Goal: Transaction & Acquisition: Purchase product/service

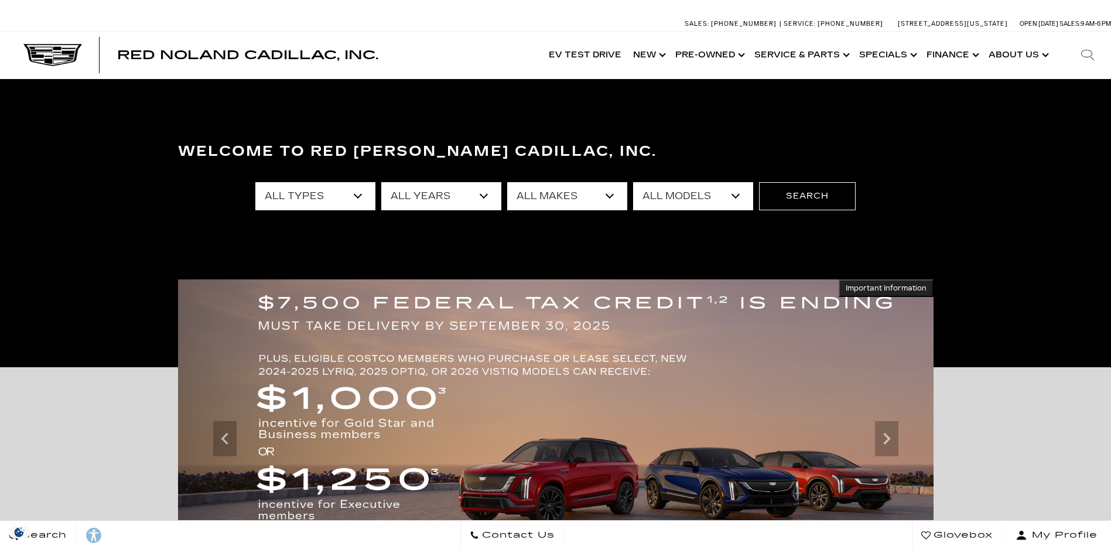
click at [607, 202] on select "All Makes Audi BMW Buick Cadillac Chevrolet Ford Honda Jeep Land Rover Lexus Me…" at bounding box center [567, 196] width 120 height 28
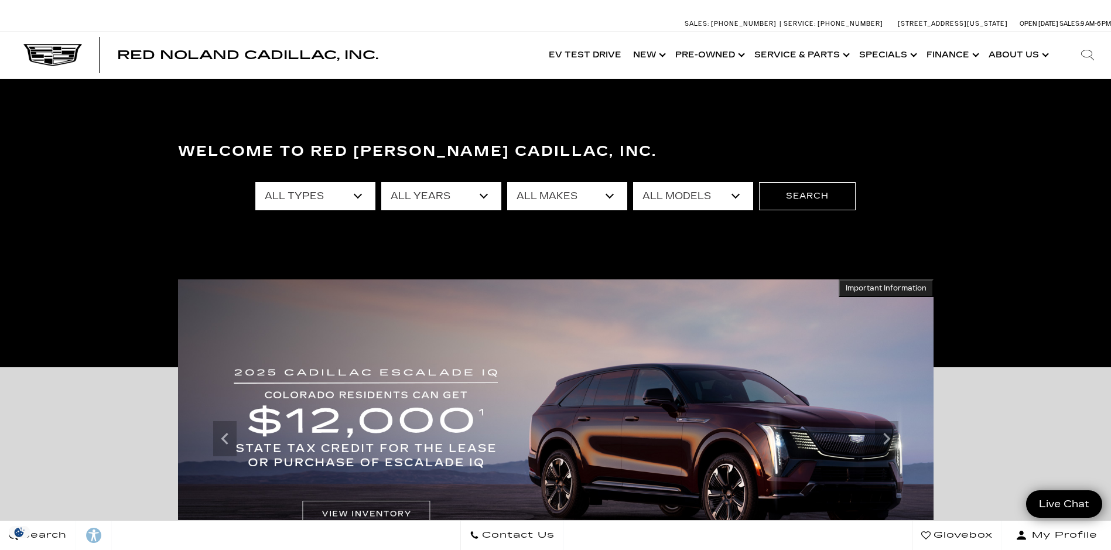
select select "Cadillac"
click at [507, 182] on select "All Makes Audi BMW Buick Cadillac Chevrolet Ford Honda Jeep Land Rover Lexus Me…" at bounding box center [567, 196] width 120 height 28
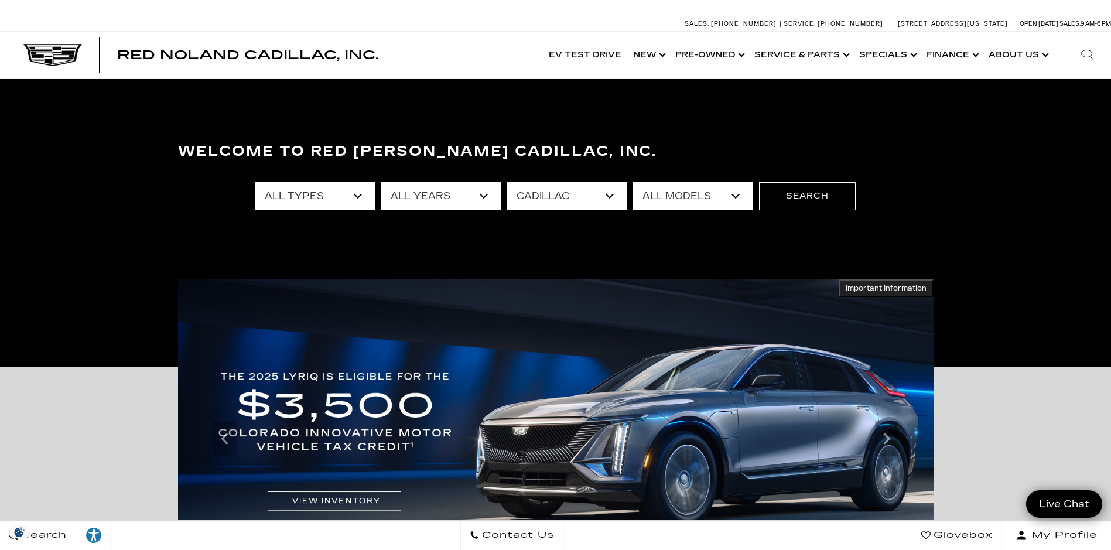
click at [486, 199] on select "All Years 2026 2025 2024 2023 2022 2020 2018 2014 2011" at bounding box center [441, 196] width 120 height 28
select select "2025"
click at [381, 182] on select "All Years 2026 2025 2024 2023 2022 2020 2018 2014 2011" at bounding box center [441, 196] width 120 height 28
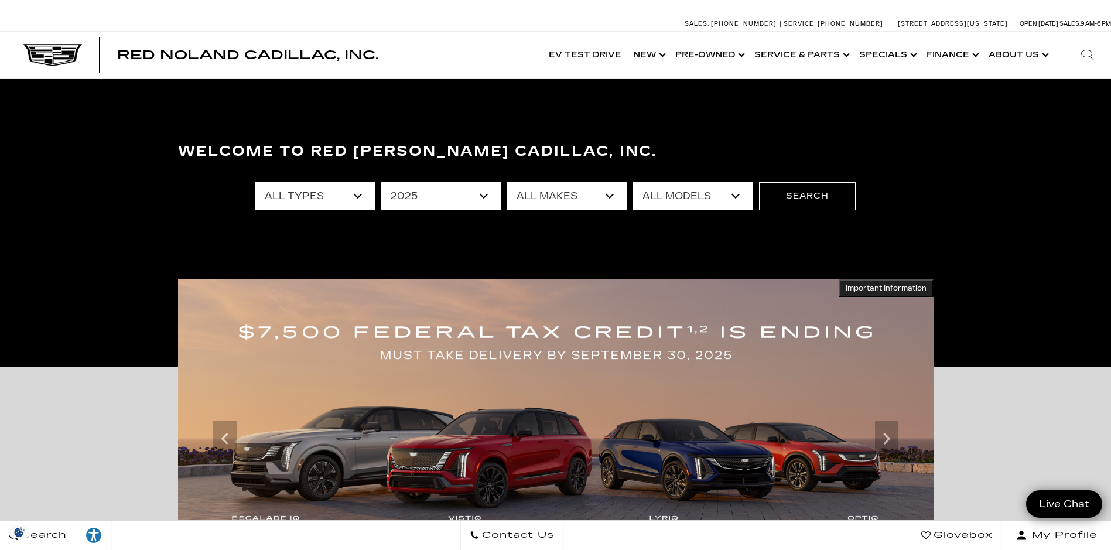
click at [365, 196] on select "All Types New Certified Used Demo" at bounding box center [315, 196] width 120 height 28
select select "New"
click at [255, 182] on select "All Types New Certified Used Demo" at bounding box center [315, 196] width 120 height 28
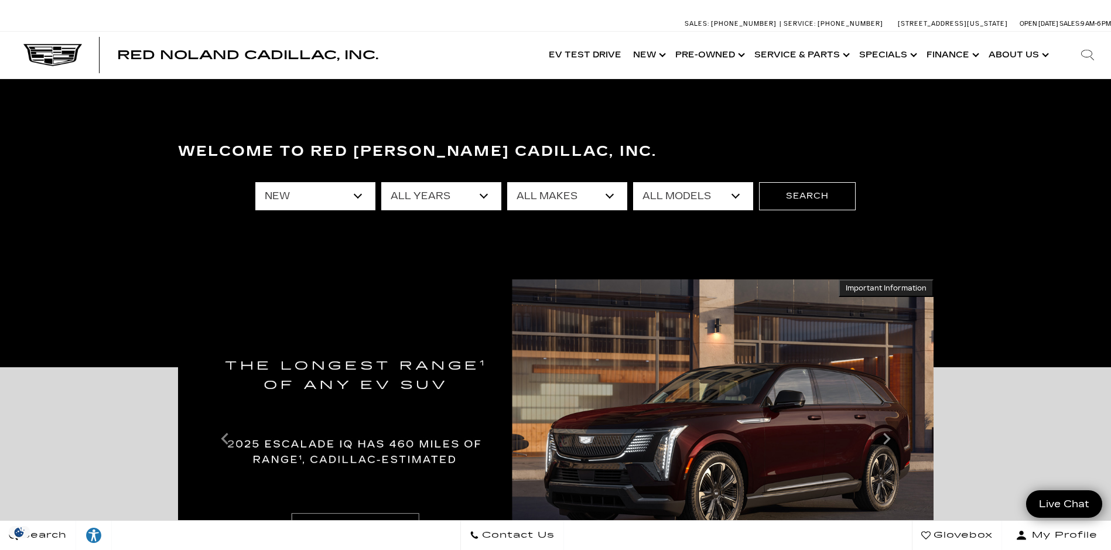
click at [734, 197] on select "All Models CT4 Escalade Escalade ESV ESCALADE IQ LYRIQ OPTIQ XT5 XT6" at bounding box center [693, 196] width 120 height 28
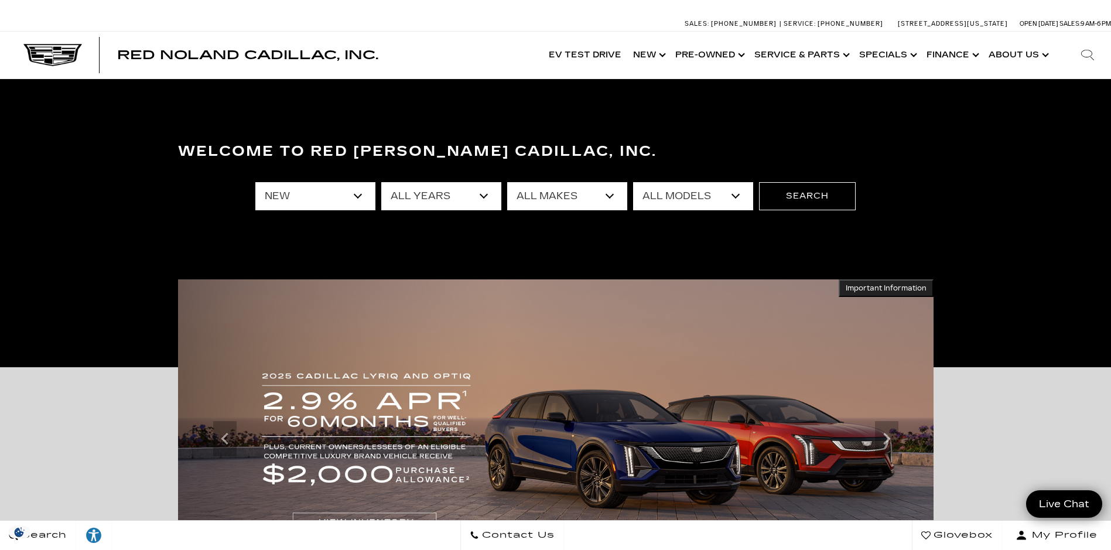
select select "XT5"
click at [633, 182] on select "All Models CT4 Escalade Escalade ESV ESCALADE IQ LYRIQ OPTIQ XT5 XT6" at bounding box center [693, 196] width 120 height 28
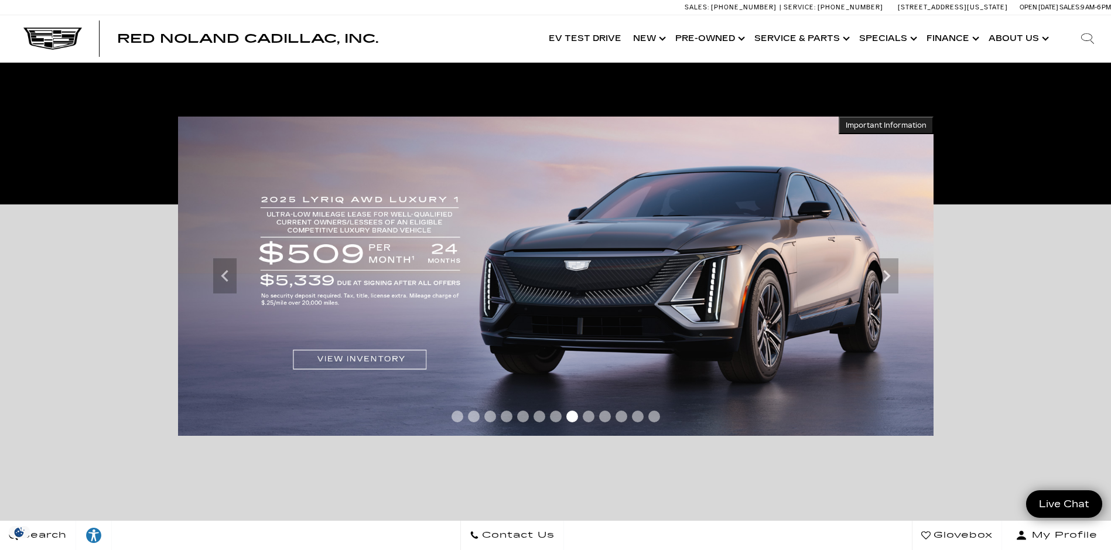
scroll to position [176, 0]
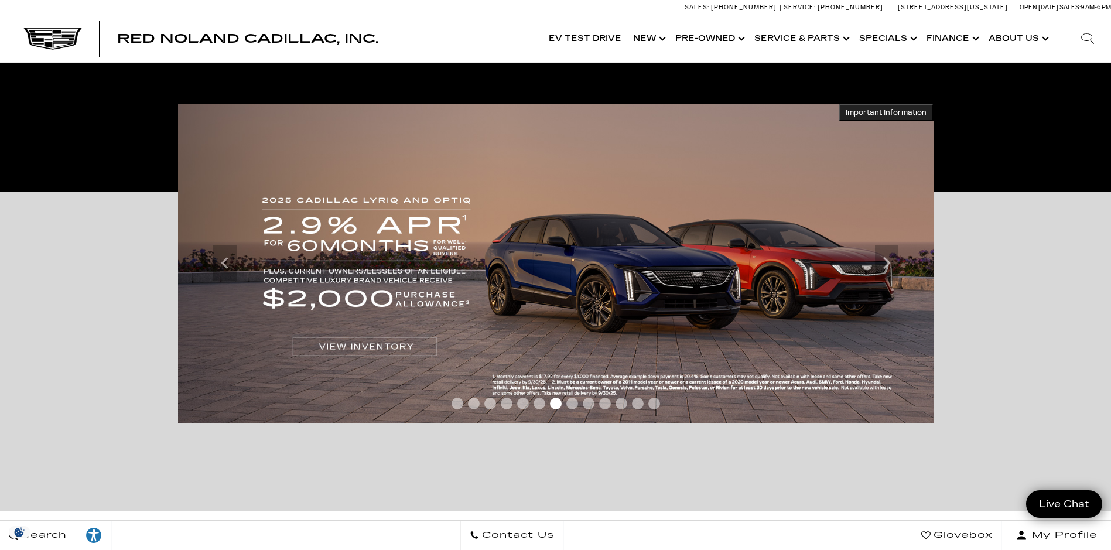
click at [313, 368] on img at bounding box center [556, 263] width 756 height 319
click at [307, 475] on div "Accessible Carousel Important Information Hide Information *Where allowed under…" at bounding box center [555, 351] width 773 height 319
click at [418, 361] on img at bounding box center [556, 263] width 756 height 319
click at [569, 408] on span "Go to slide 8" at bounding box center [572, 404] width 12 height 12
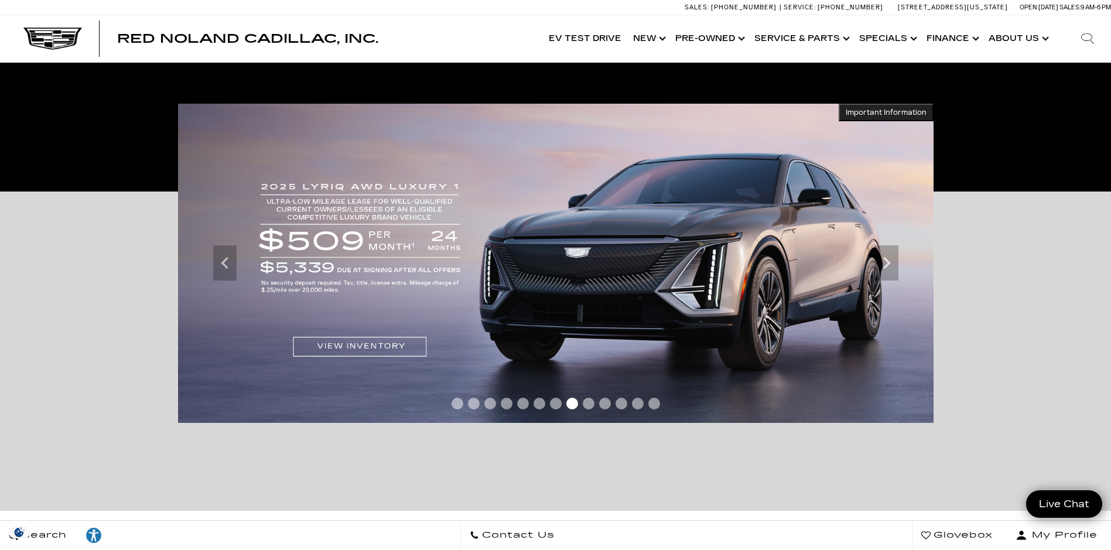
click at [585, 406] on span "Go to slide 9" at bounding box center [589, 404] width 12 height 12
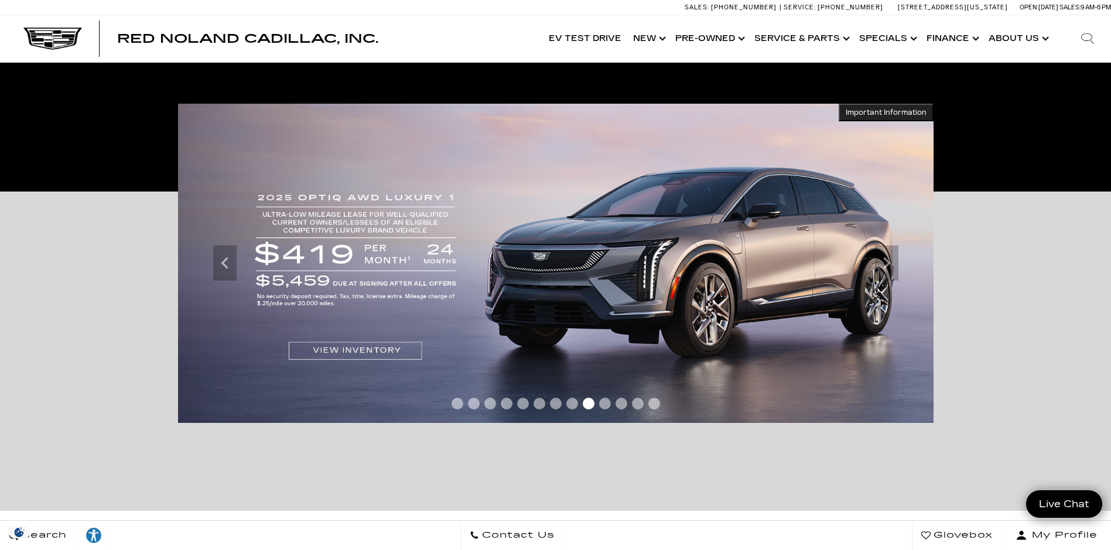
click at [607, 404] on span "Go to slide 10" at bounding box center [605, 404] width 12 height 12
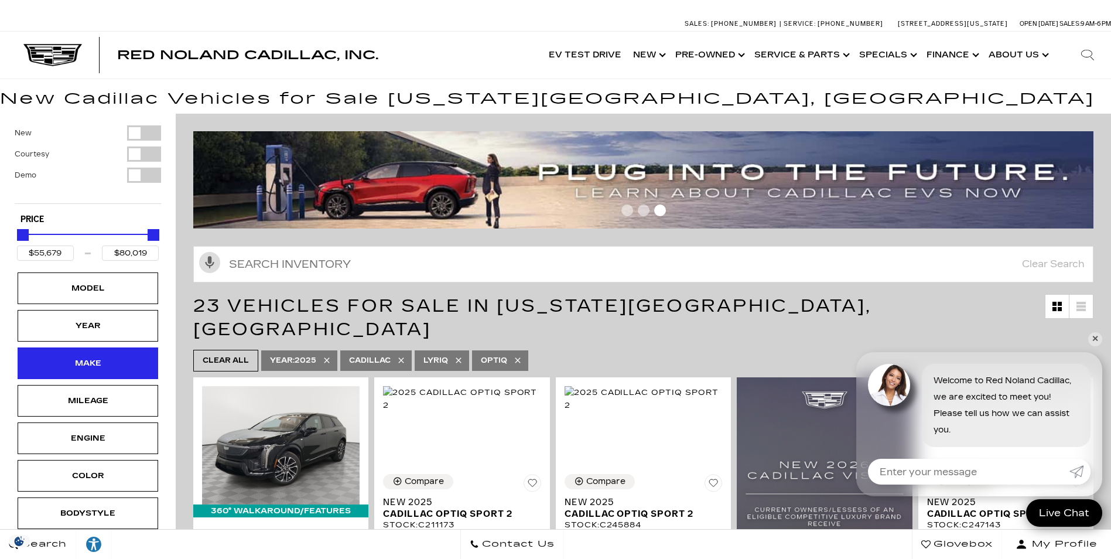
click at [100, 363] on div "Make" at bounding box center [88, 363] width 59 height 13
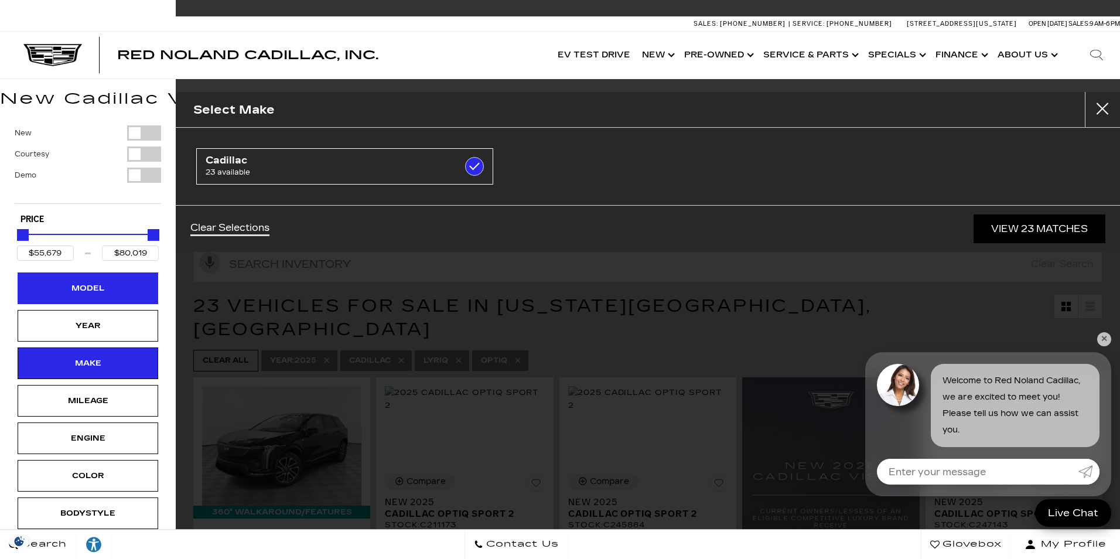
click at [101, 285] on div "Model" at bounding box center [88, 288] width 59 height 13
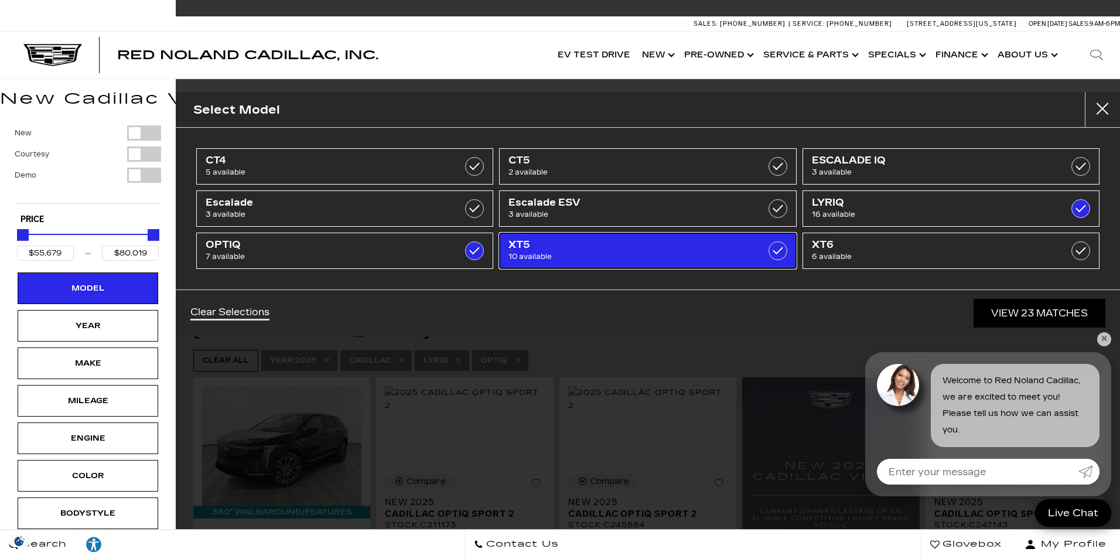
click at [606, 250] on span "XT5" at bounding box center [626, 245] width 237 height 12
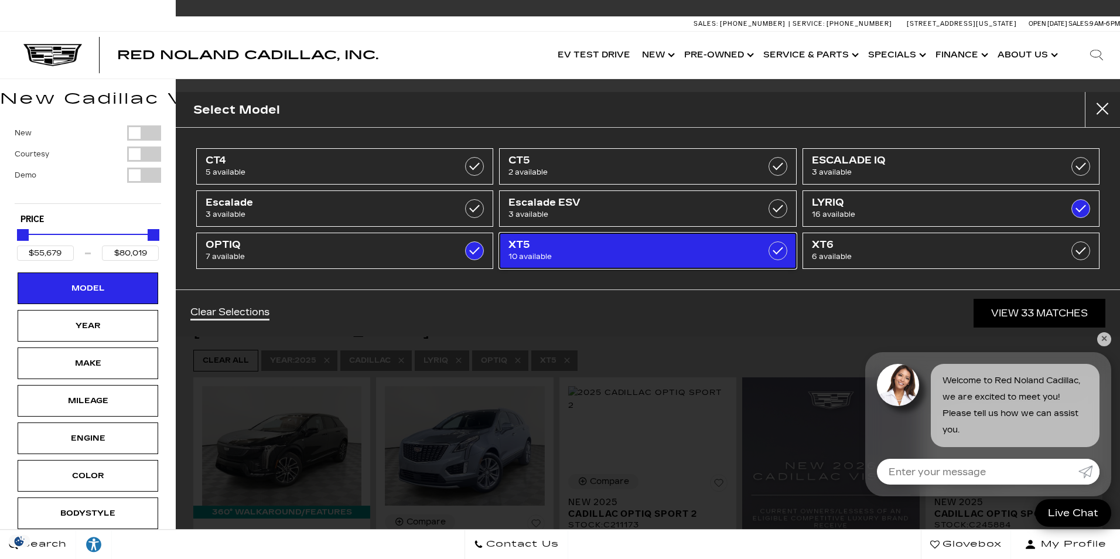
checkbox input "true"
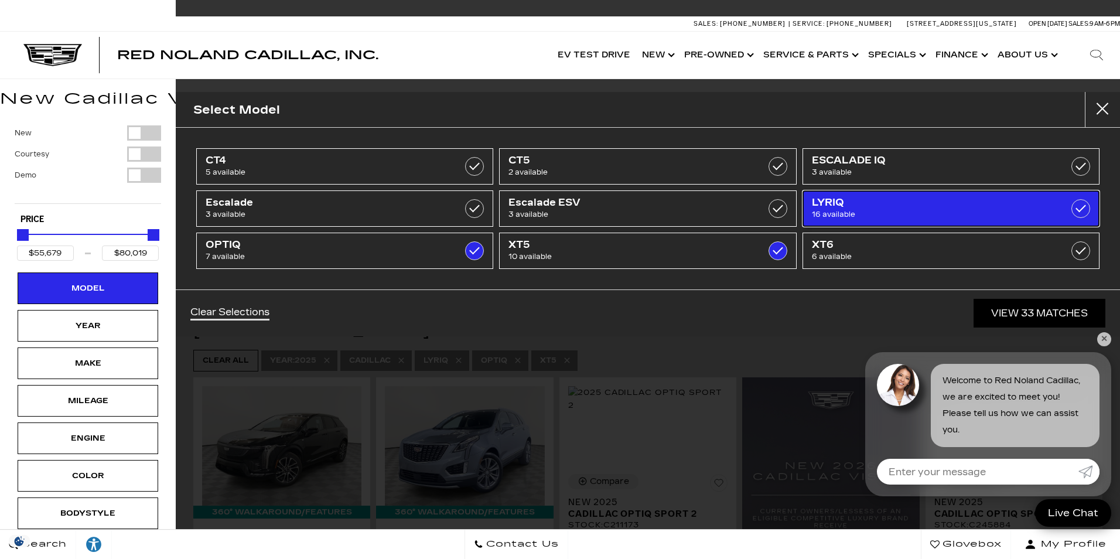
click at [944, 197] on span "LYRIQ" at bounding box center [930, 203] width 237 height 12
type input "$65,169"
checkbox input "false"
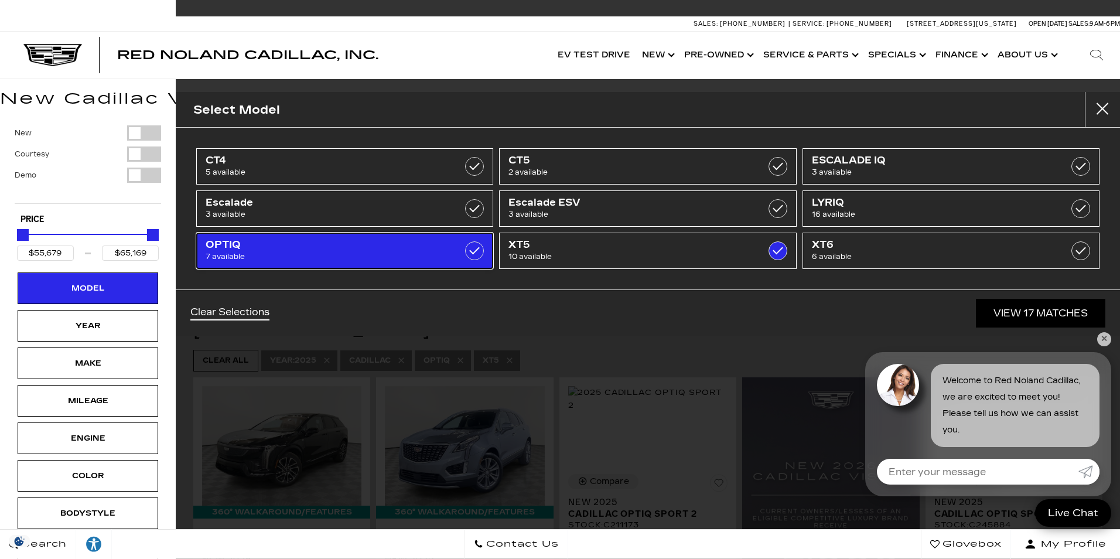
click at [418, 258] on span "7 available" at bounding box center [324, 257] width 237 height 12
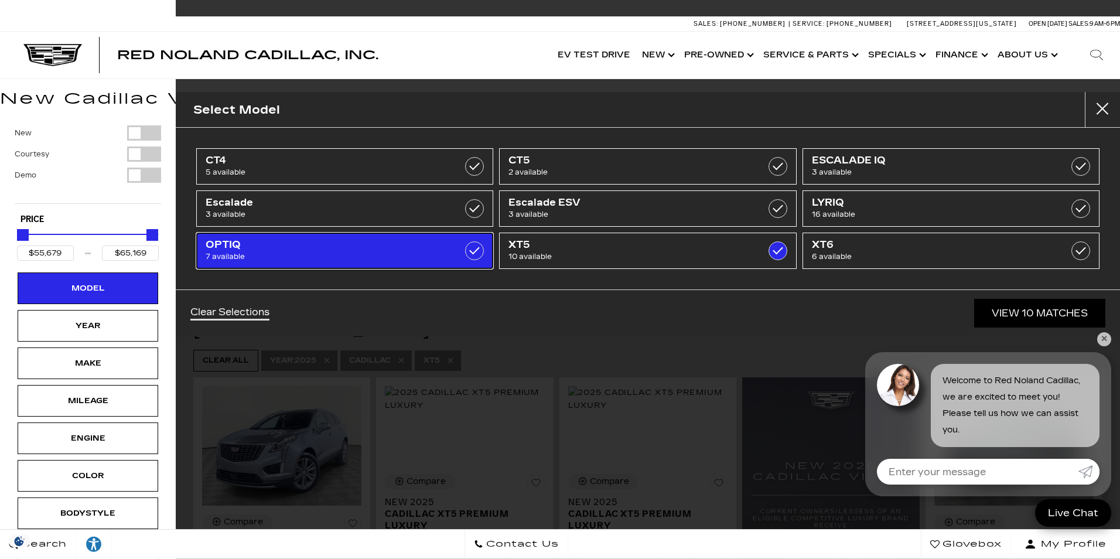
type input "$56,631"
checkbox input "false"
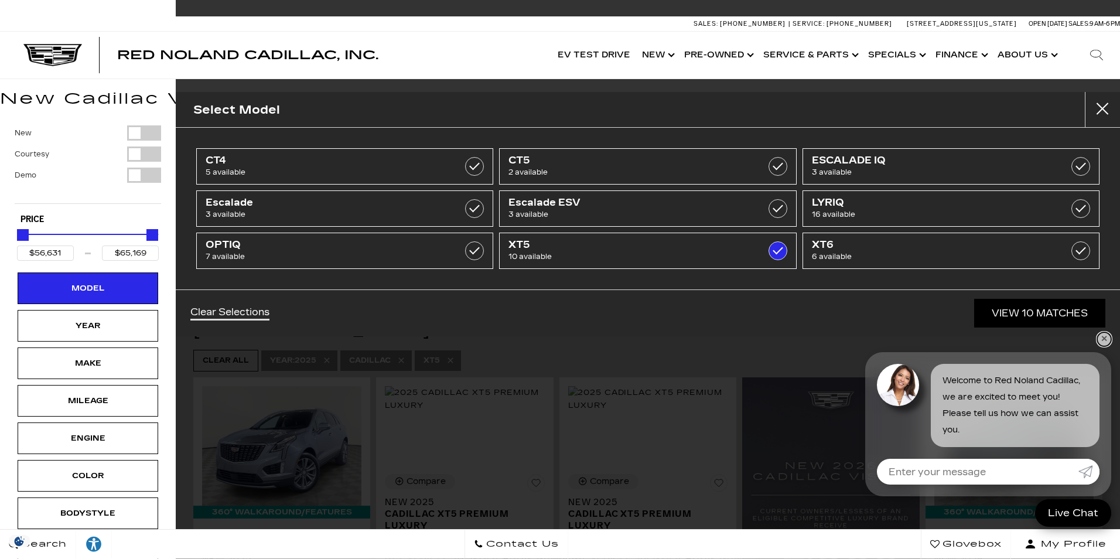
click at [1103, 339] on link "✕" at bounding box center [1104, 339] width 14 height 14
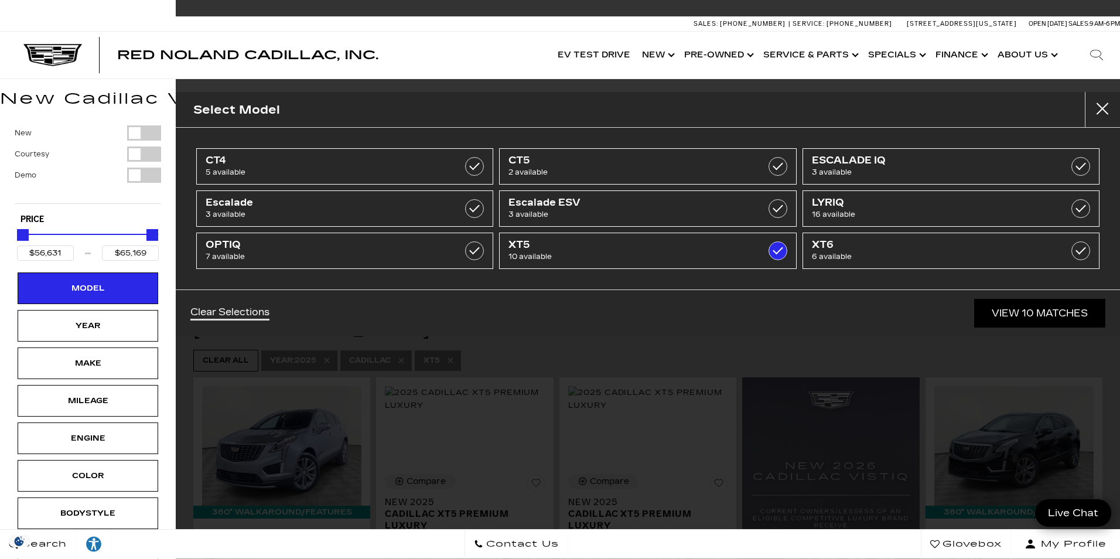
click at [420, 303] on div "Clear Selections View 10 Matches" at bounding box center [648, 312] width 944 height 47
click at [1019, 310] on link "View 10 Matches" at bounding box center [1039, 313] width 131 height 29
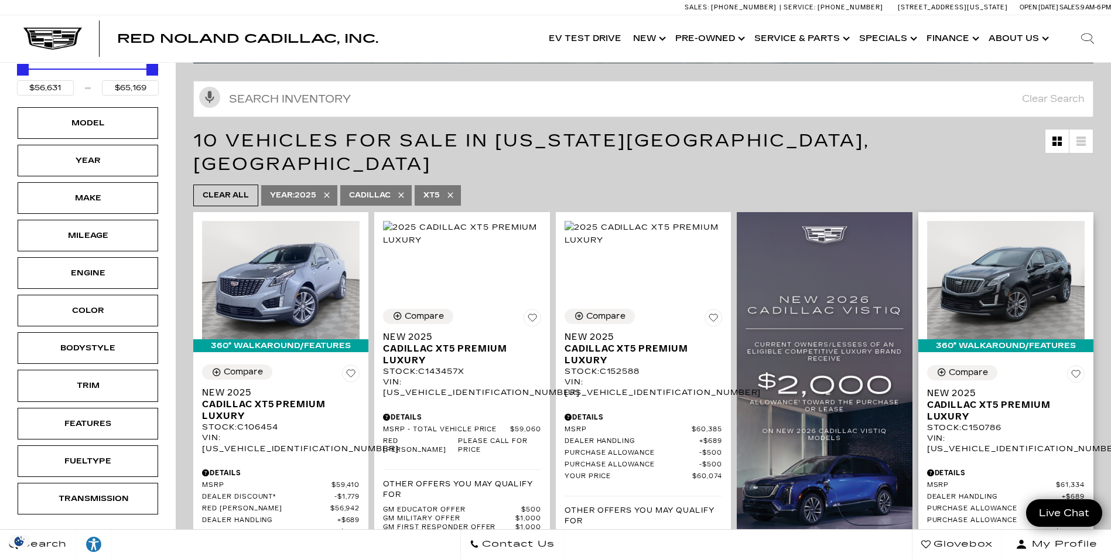
scroll to position [176, 0]
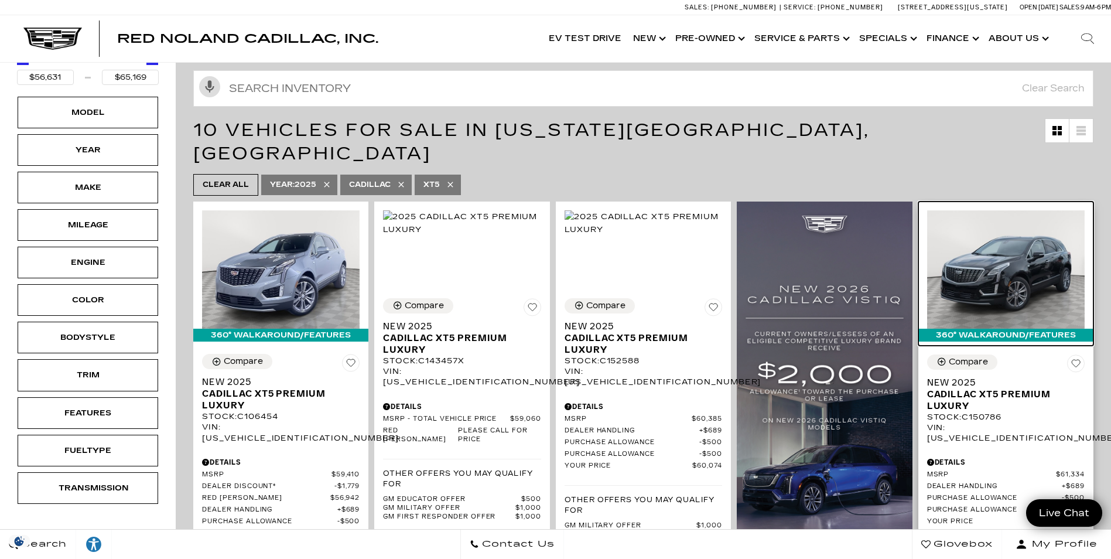
click at [1006, 247] on img at bounding box center [1006, 269] width 158 height 118
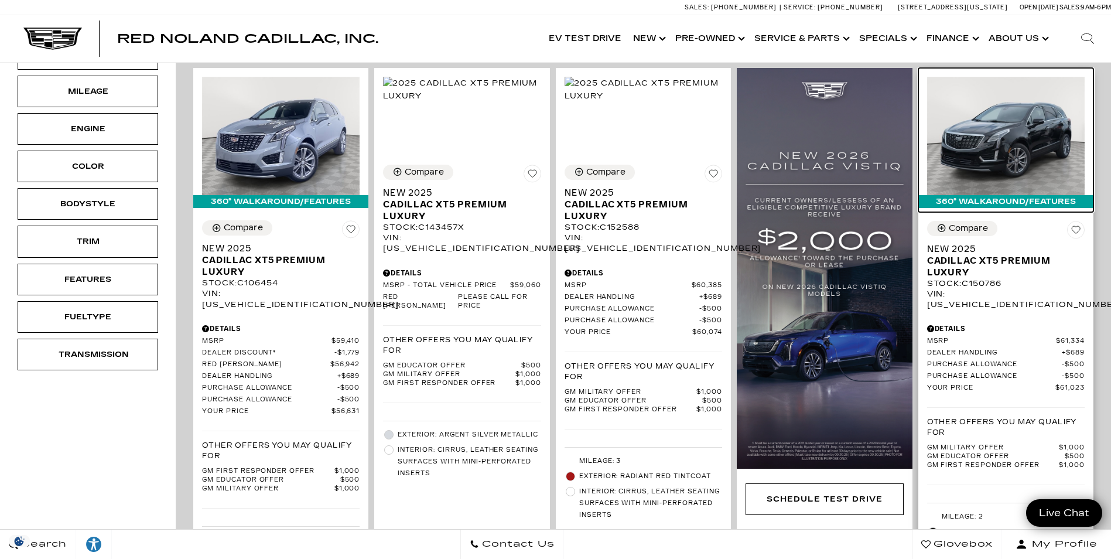
scroll to position [351, 0]
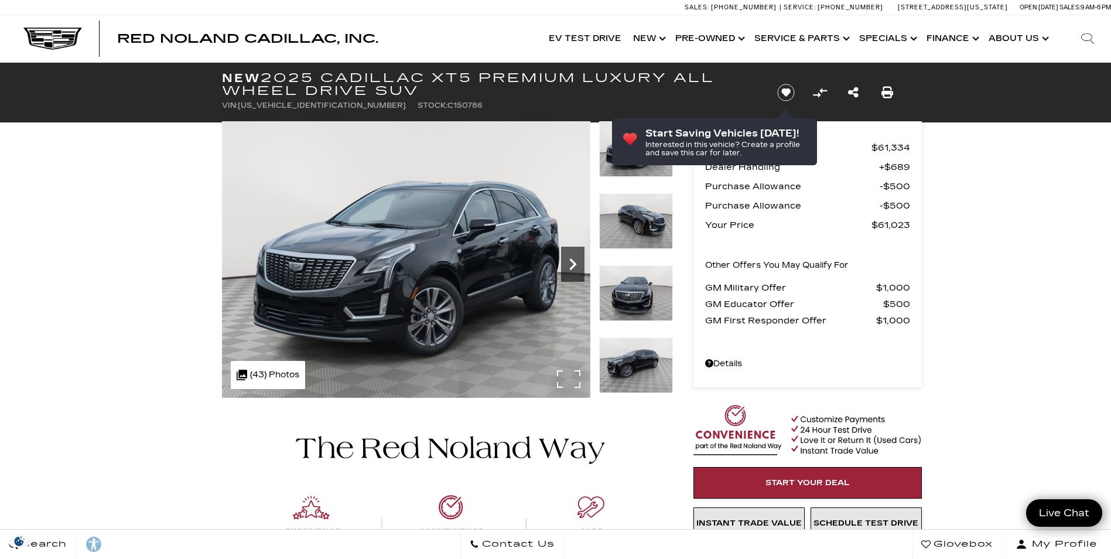
click at [566, 257] on icon "Next" at bounding box center [572, 263] width 23 height 23
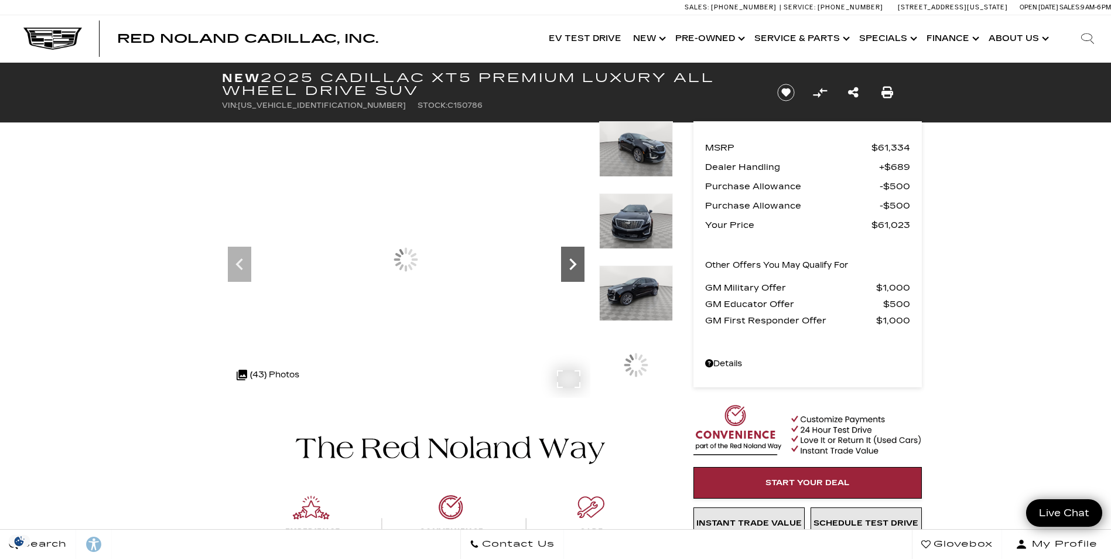
click at [569, 260] on icon "Next" at bounding box center [572, 263] width 23 height 23
click at [566, 259] on icon "Next" at bounding box center [572, 263] width 23 height 23
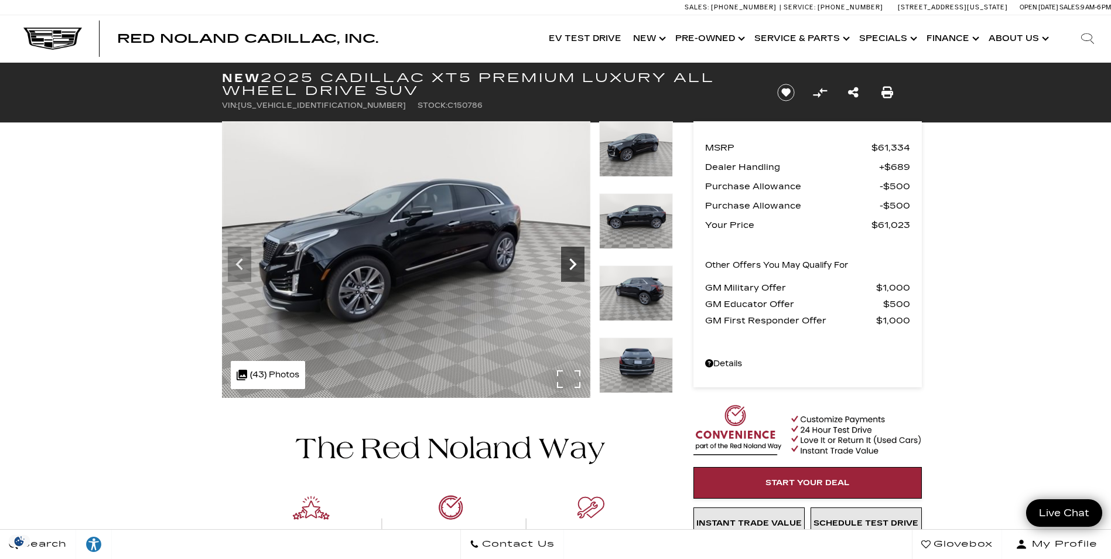
click at [566, 259] on icon "Next" at bounding box center [572, 263] width 23 height 23
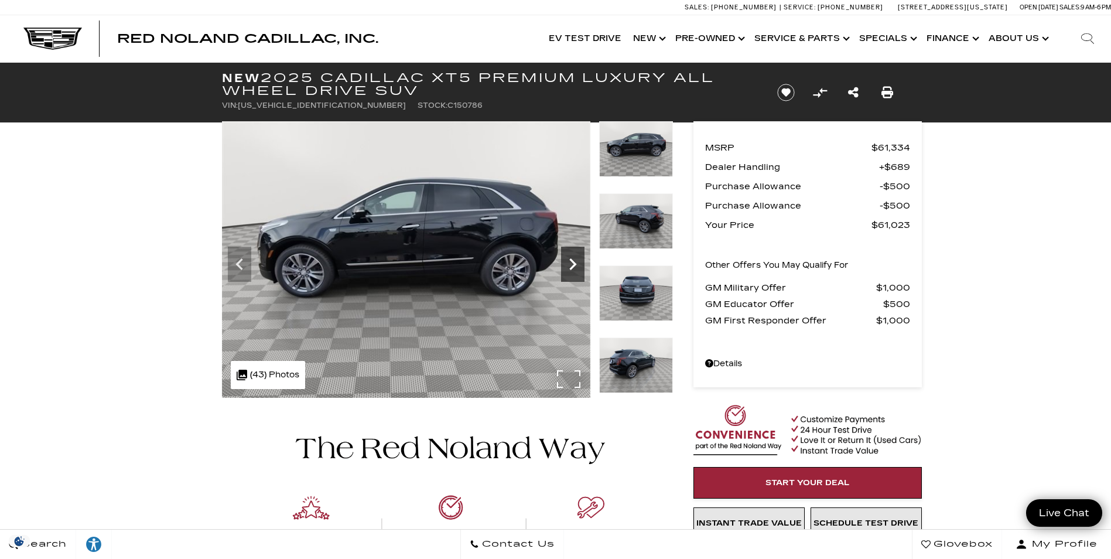
click at [566, 259] on icon "Next" at bounding box center [572, 263] width 23 height 23
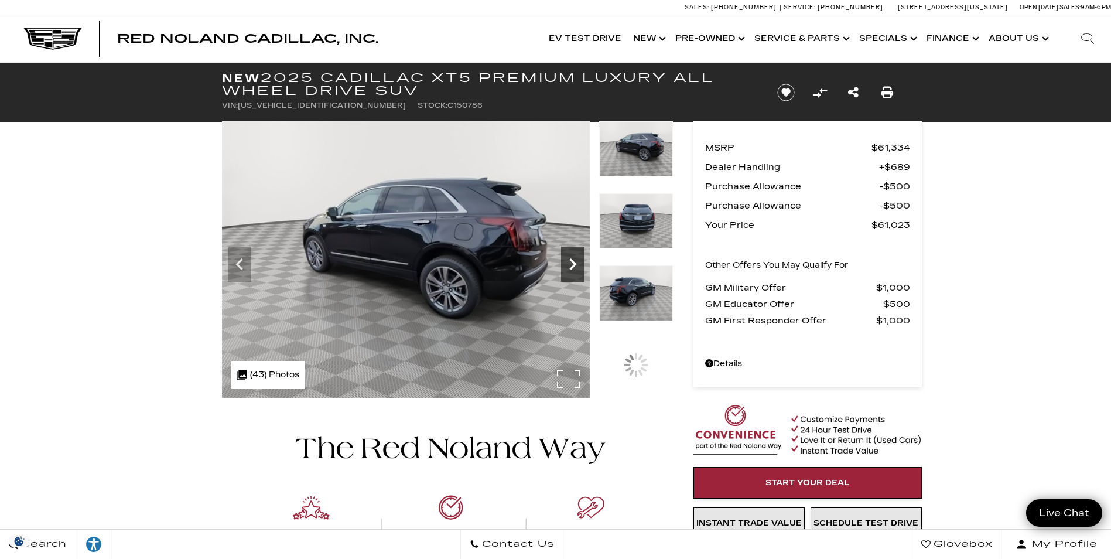
click at [566, 259] on icon "Next" at bounding box center [572, 263] width 23 height 23
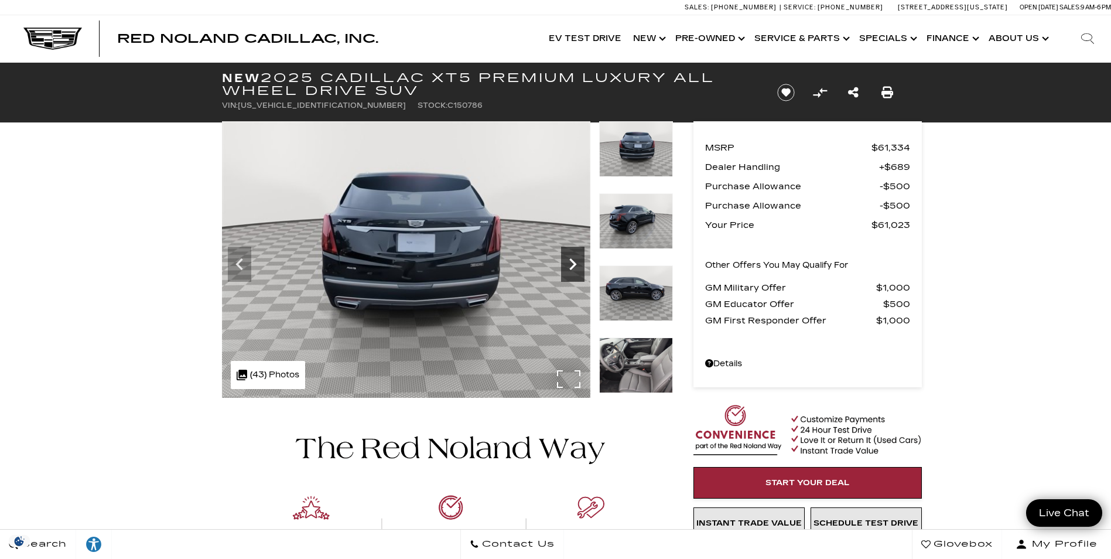
click at [566, 259] on icon "Next" at bounding box center [572, 263] width 23 height 23
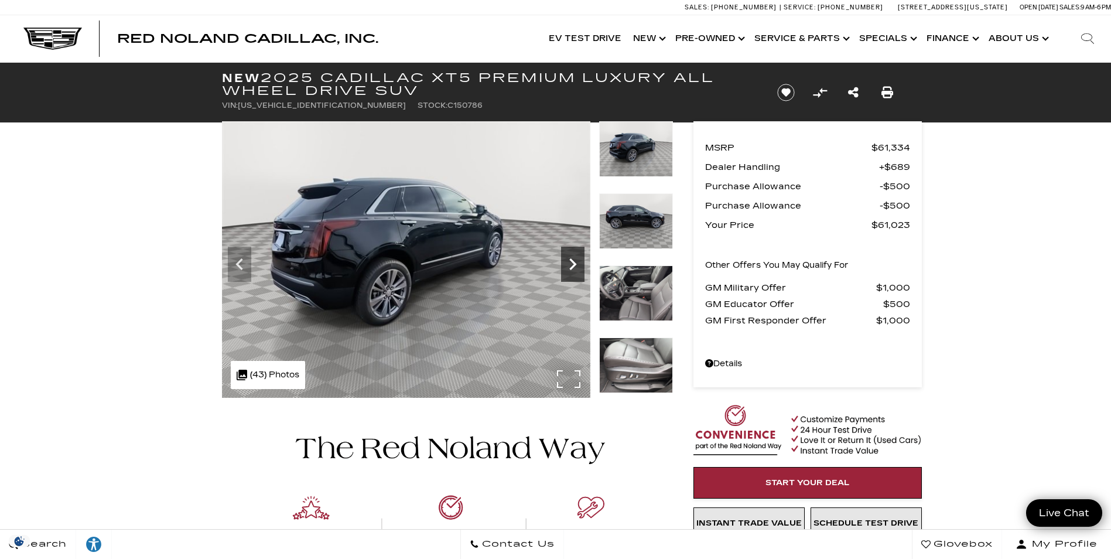
click at [566, 259] on icon "Next" at bounding box center [572, 263] width 23 height 23
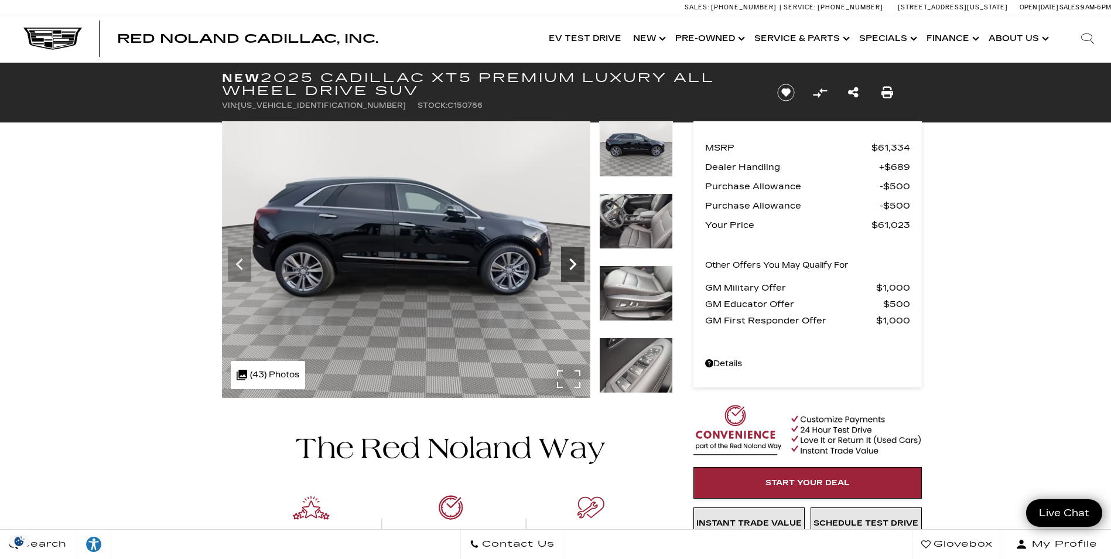
click at [566, 259] on icon "Next" at bounding box center [572, 263] width 23 height 23
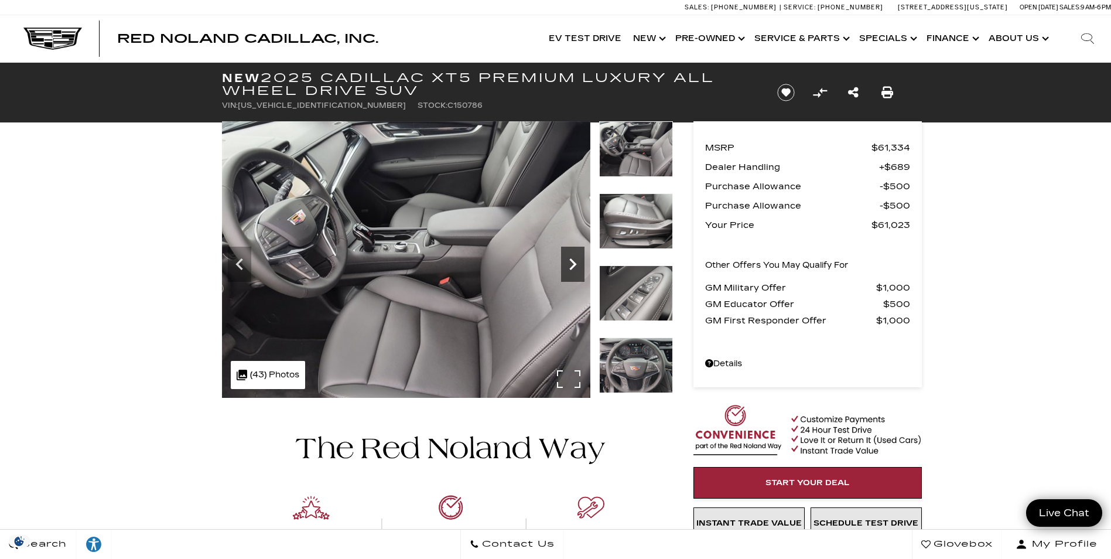
click at [566, 259] on icon "Next" at bounding box center [572, 263] width 23 height 23
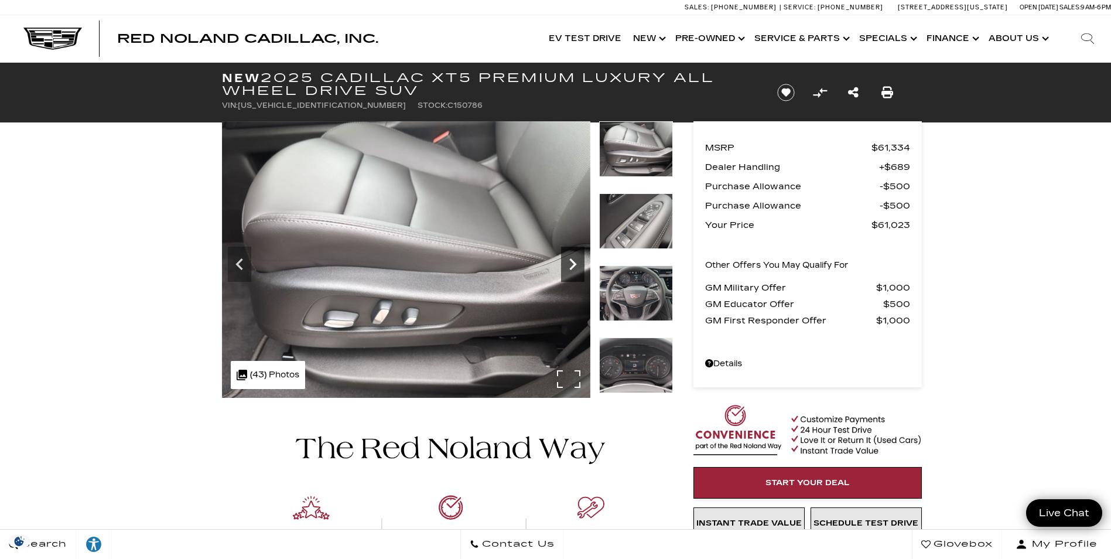
click at [566, 259] on icon "Next" at bounding box center [572, 263] width 23 height 23
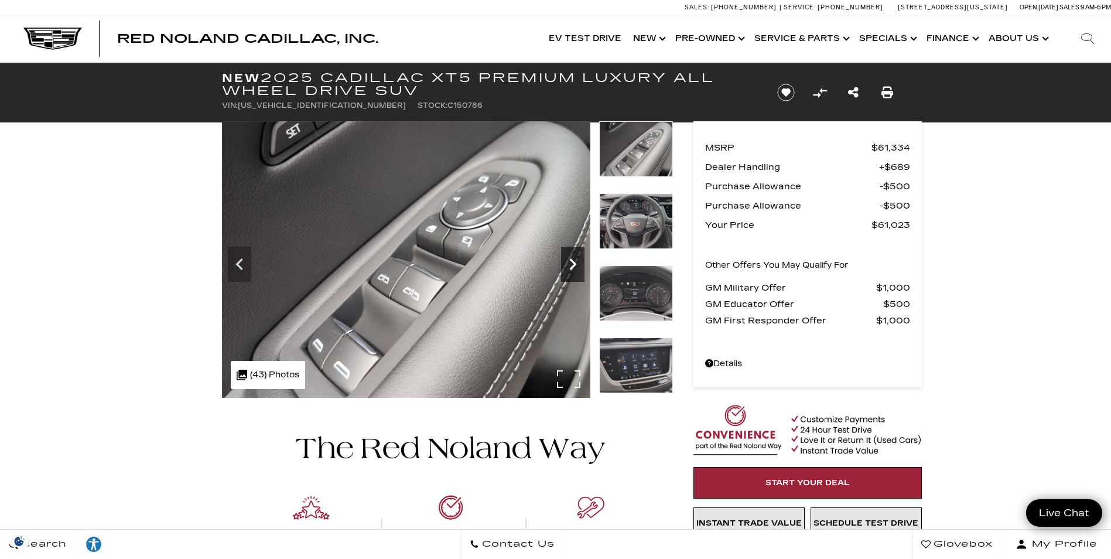
click at [566, 259] on icon "Next" at bounding box center [572, 263] width 23 height 23
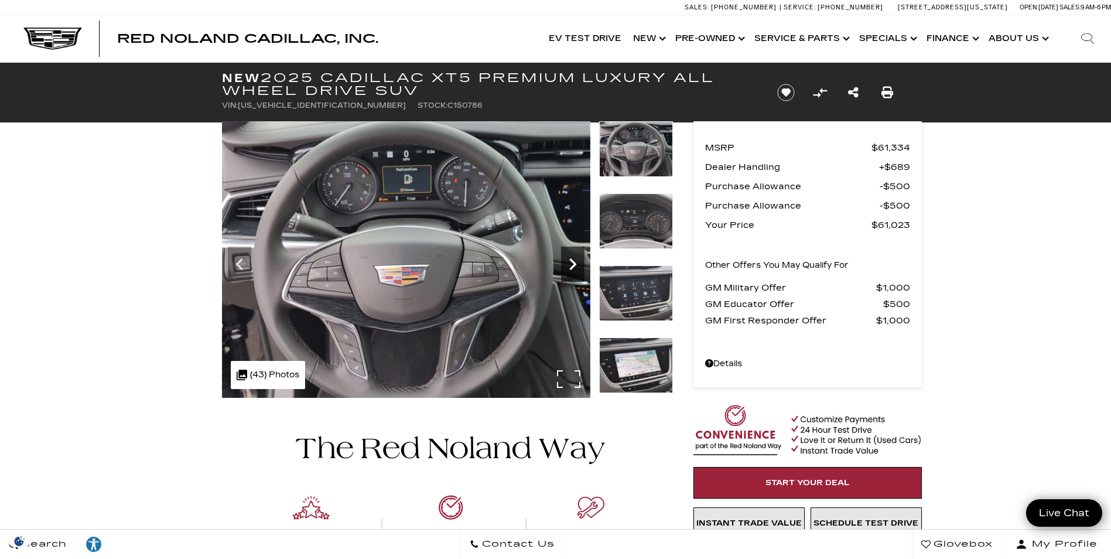
click at [566, 259] on icon "Next" at bounding box center [572, 263] width 23 height 23
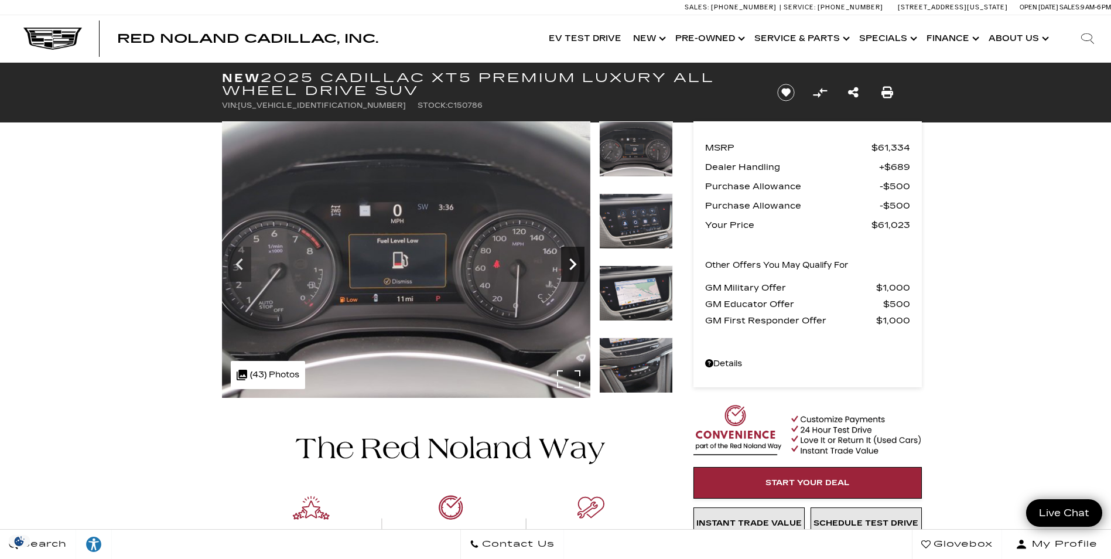
click at [566, 259] on icon "Next" at bounding box center [572, 263] width 23 height 23
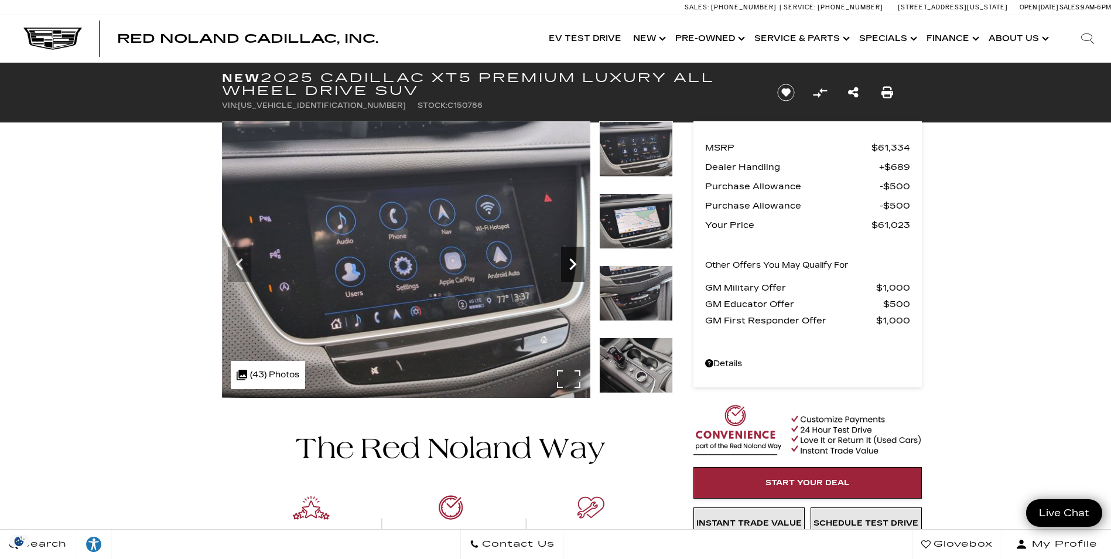
click at [566, 259] on icon "Next" at bounding box center [572, 263] width 23 height 23
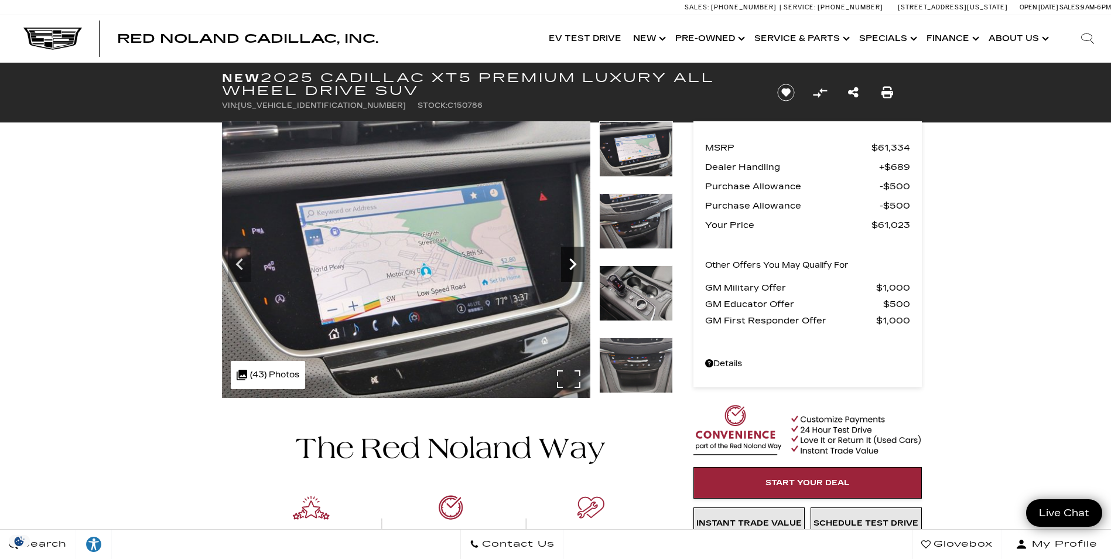
click at [566, 259] on icon "Next" at bounding box center [572, 263] width 23 height 23
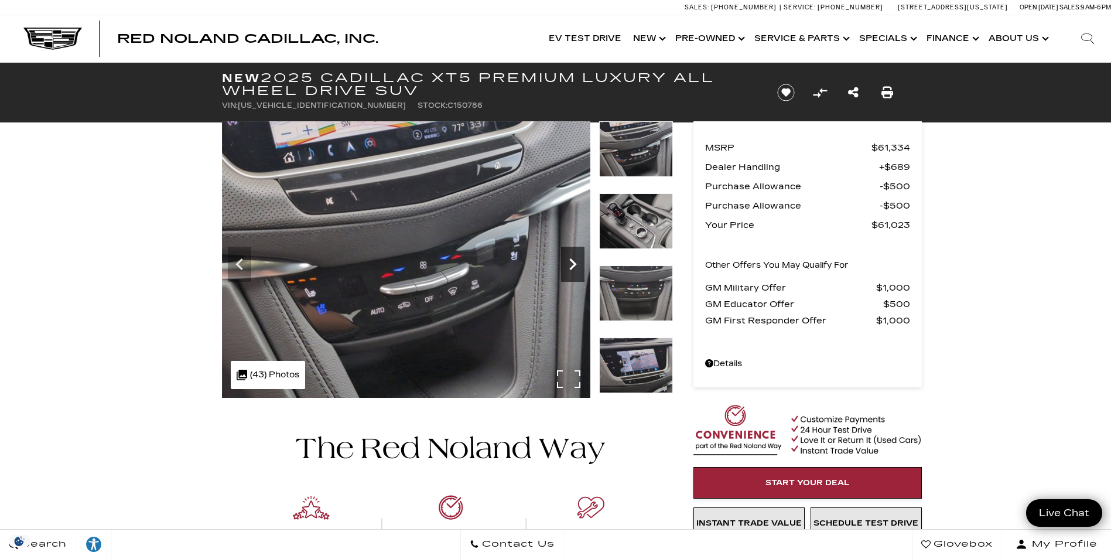
click at [571, 262] on icon "Next" at bounding box center [572, 263] width 23 height 23
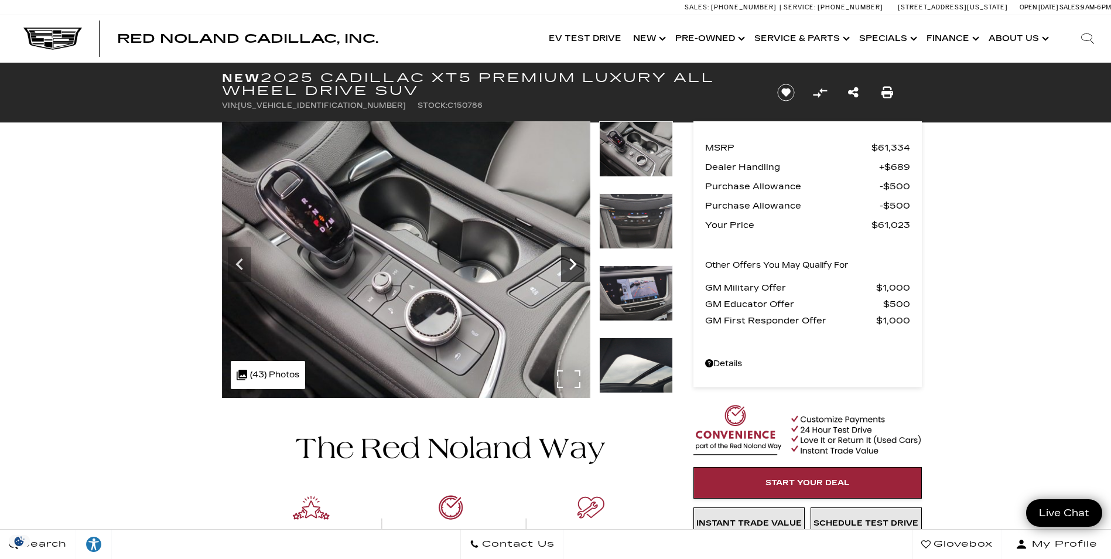
click at [571, 262] on icon "Next" at bounding box center [572, 263] width 23 height 23
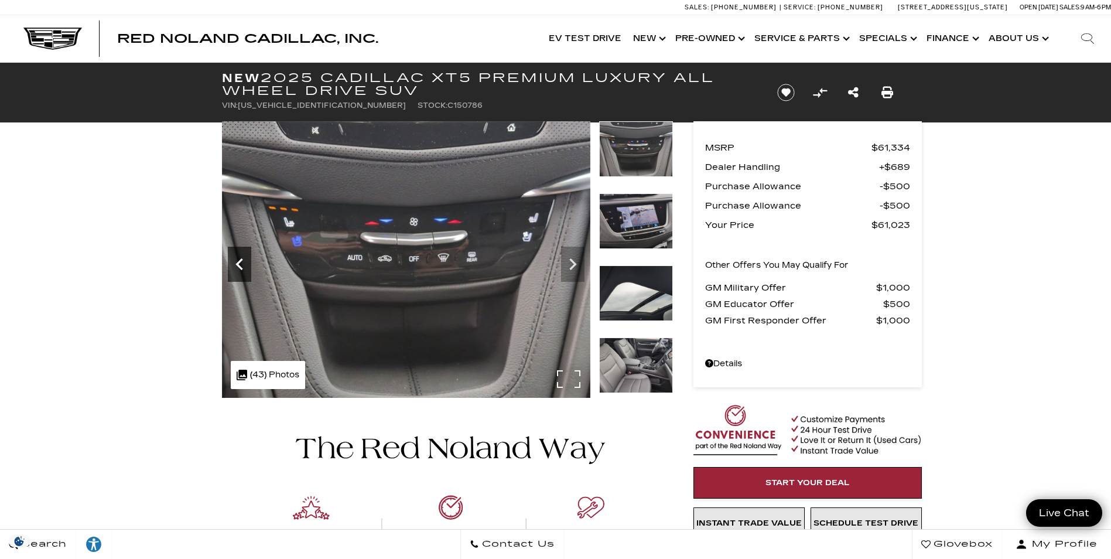
click at [241, 271] on icon "Previous" at bounding box center [239, 263] width 23 height 23
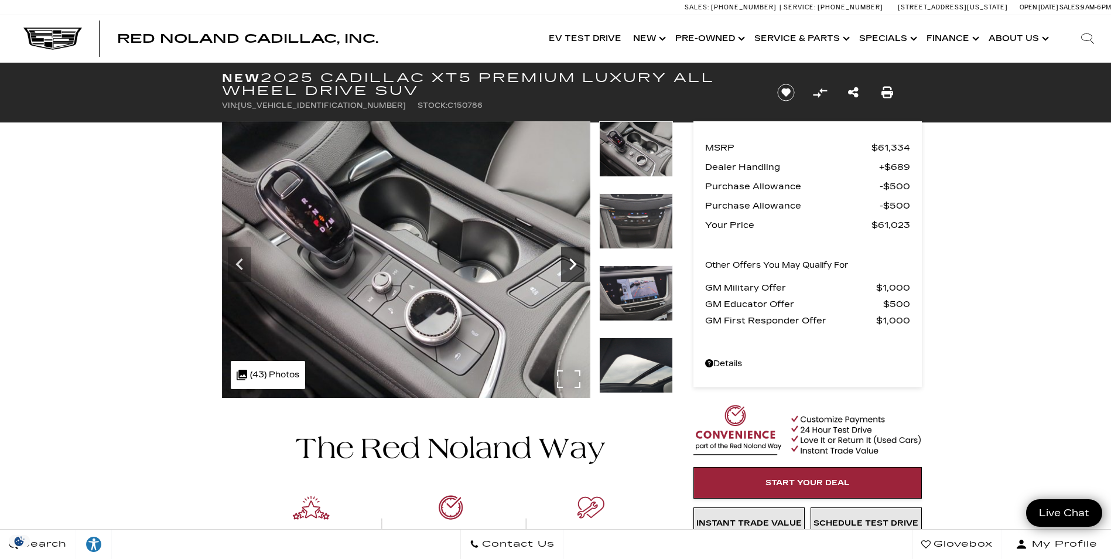
click at [570, 270] on icon "Next" at bounding box center [572, 263] width 23 height 23
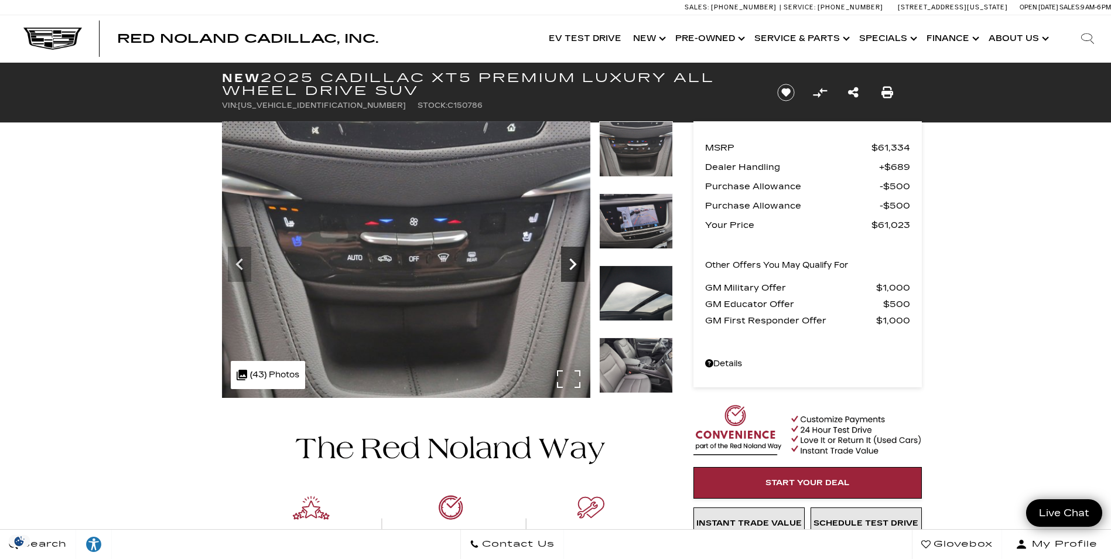
click at [570, 270] on icon "Next" at bounding box center [572, 263] width 23 height 23
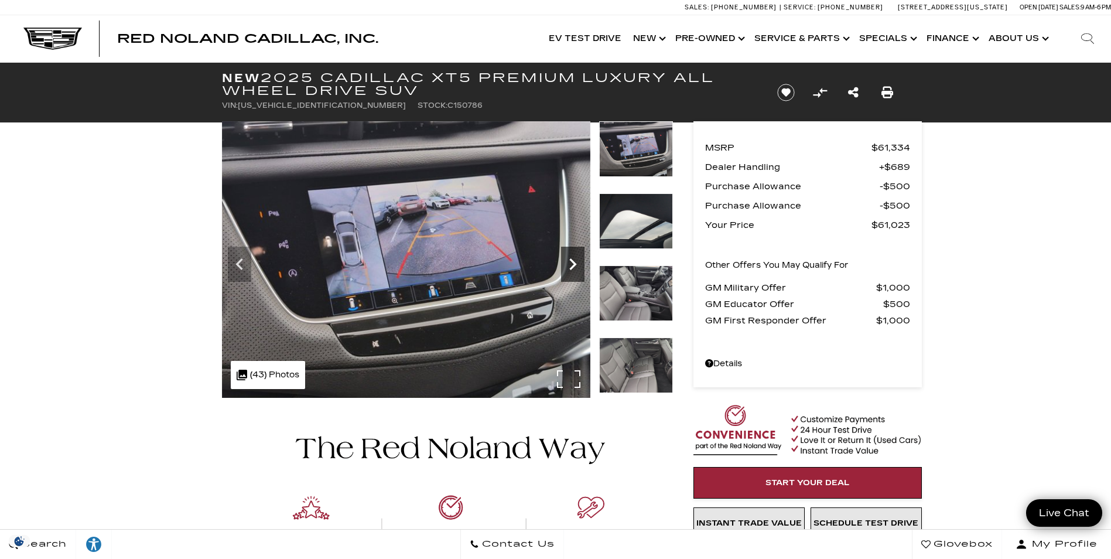
click at [570, 270] on icon "Next" at bounding box center [572, 263] width 23 height 23
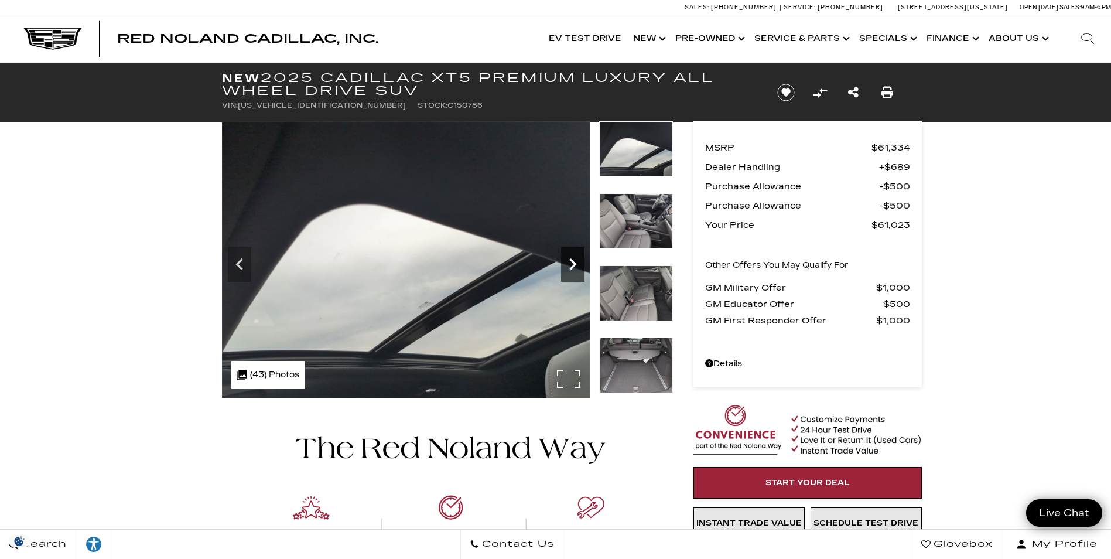
click at [570, 270] on icon "Next" at bounding box center [572, 263] width 23 height 23
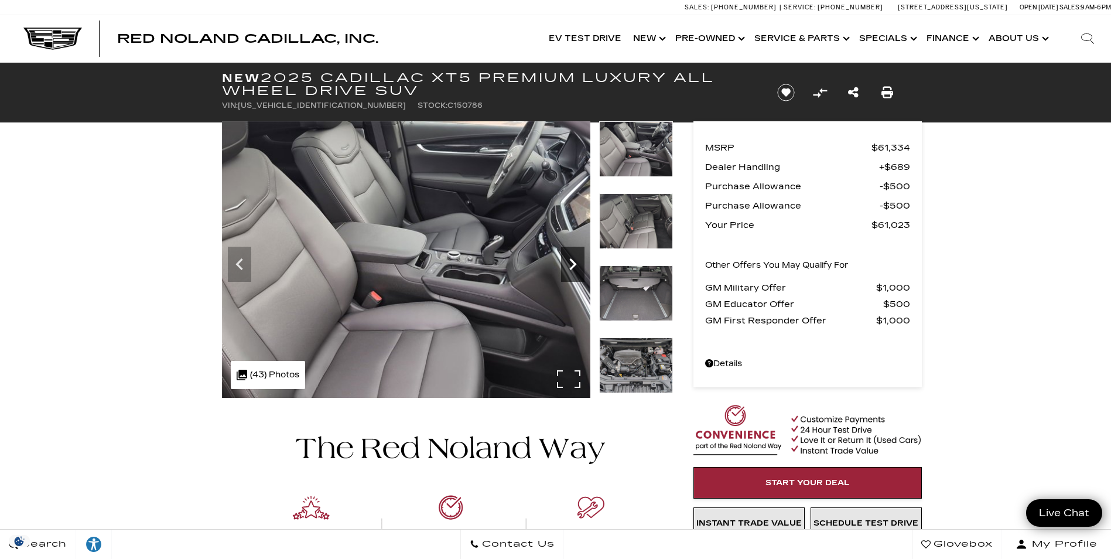
click at [570, 270] on icon "Next" at bounding box center [572, 263] width 23 height 23
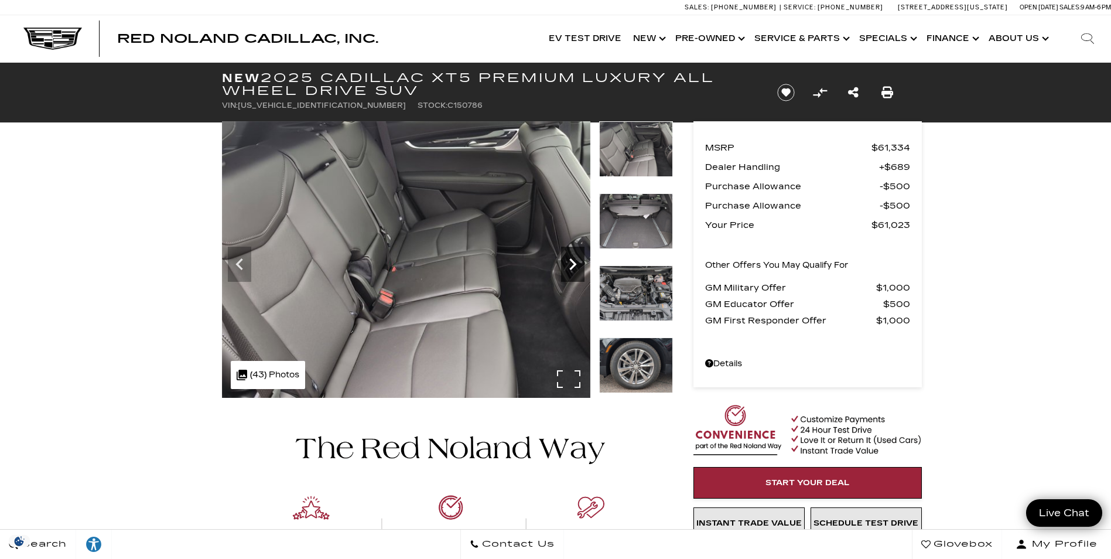
click at [570, 270] on icon "Next" at bounding box center [572, 263] width 23 height 23
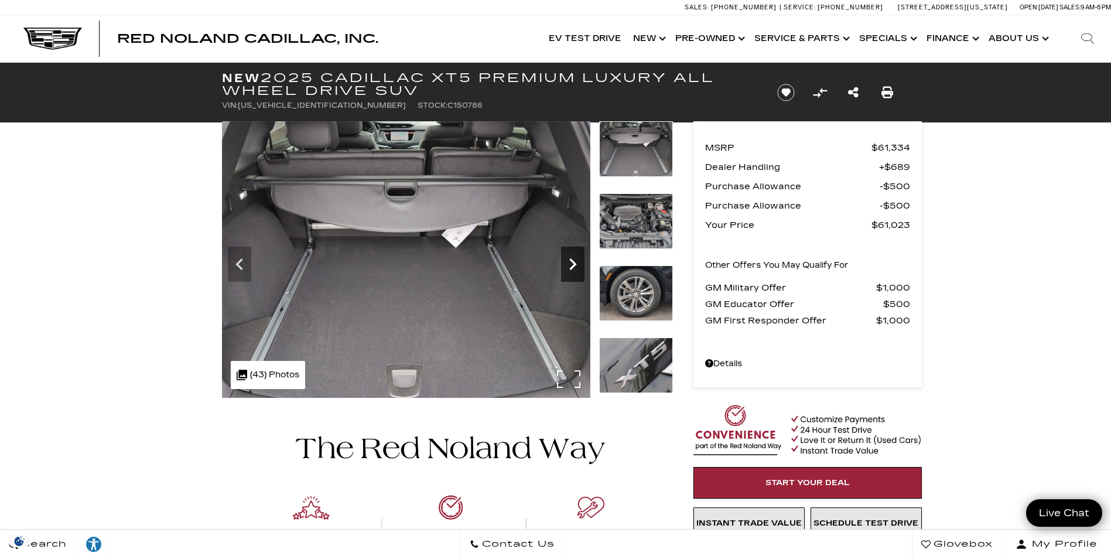
click at [564, 271] on icon "Next" at bounding box center [572, 263] width 23 height 23
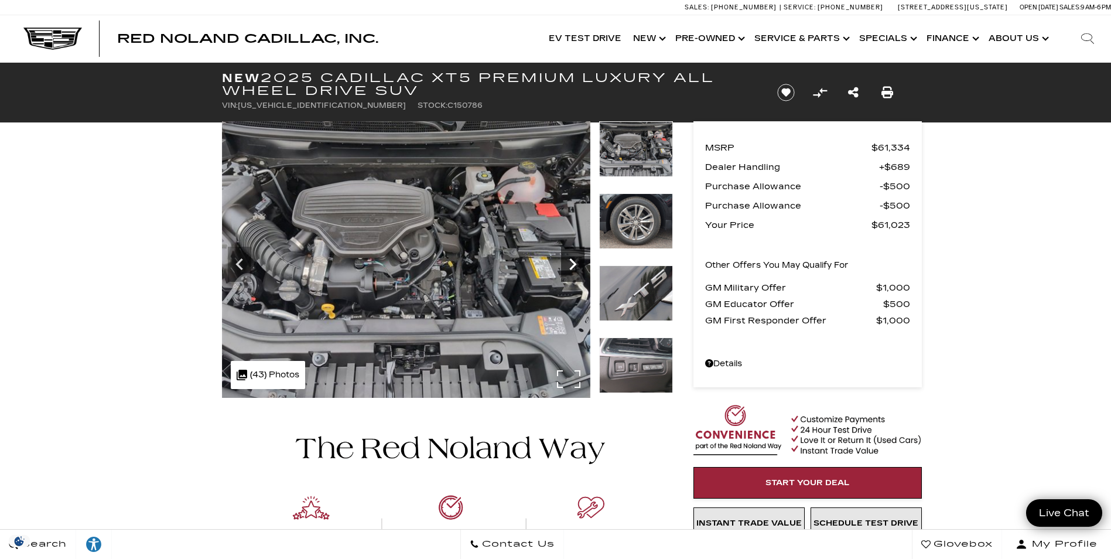
click at [564, 270] on icon "Next" at bounding box center [572, 263] width 23 height 23
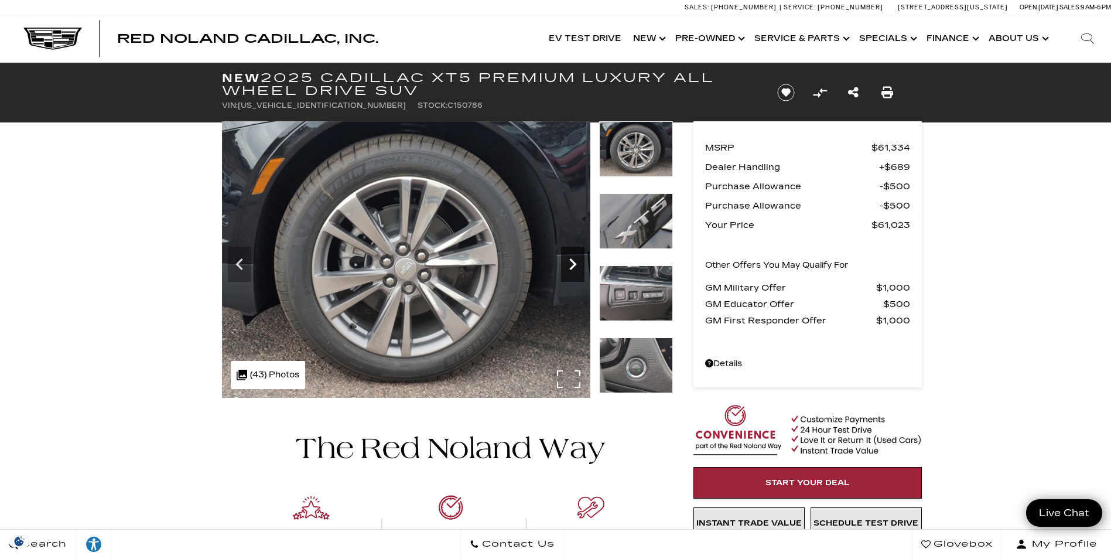
click at [564, 270] on icon "Next" at bounding box center [572, 263] width 23 height 23
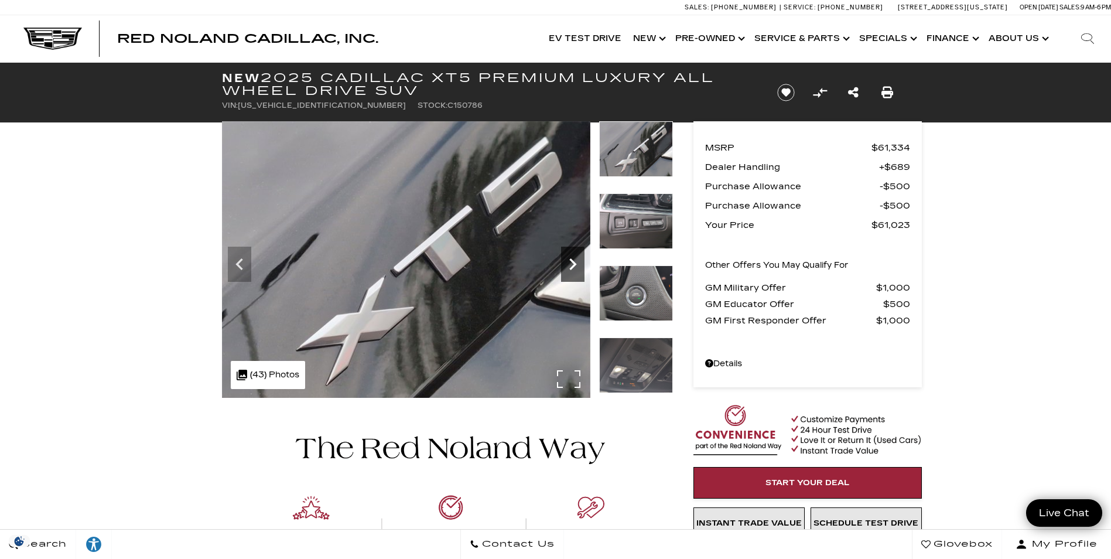
click at [564, 270] on icon "Next" at bounding box center [572, 263] width 23 height 23
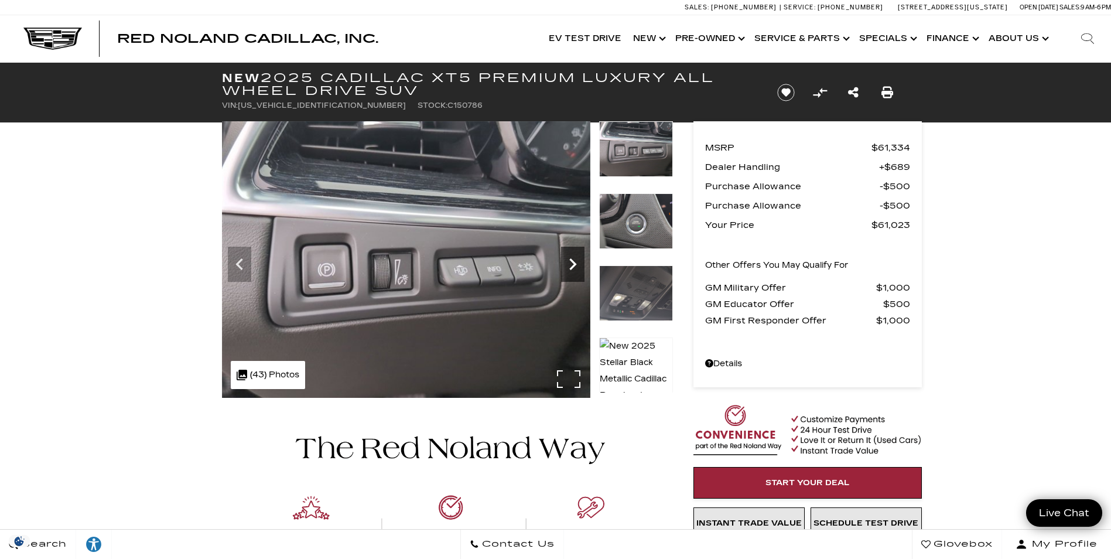
click at [564, 270] on icon "Next" at bounding box center [572, 263] width 23 height 23
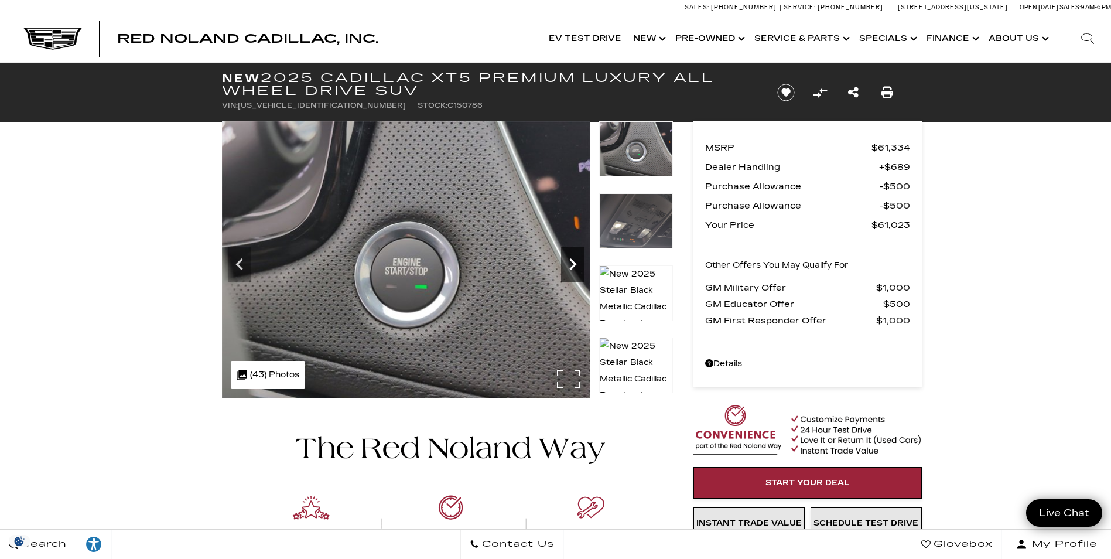
click at [564, 270] on icon "Next" at bounding box center [572, 263] width 23 height 23
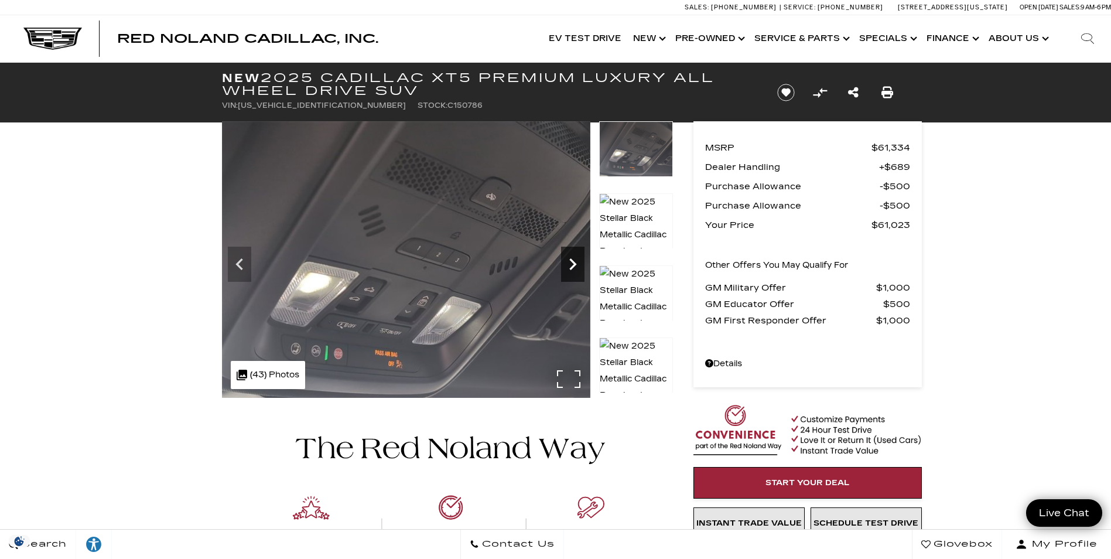
click at [579, 267] on icon "Next" at bounding box center [572, 263] width 23 height 23
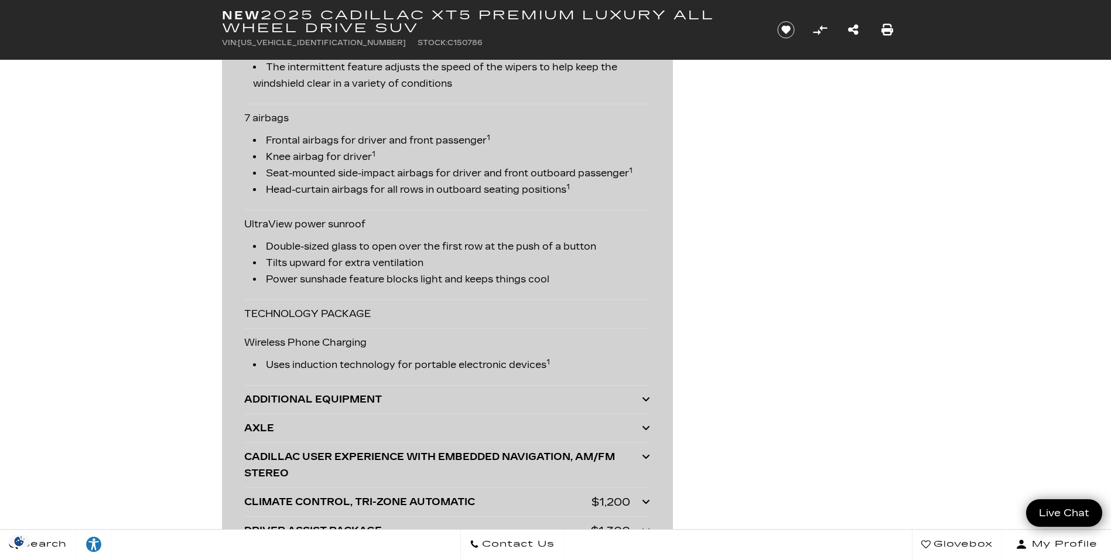
scroll to position [2870, 0]
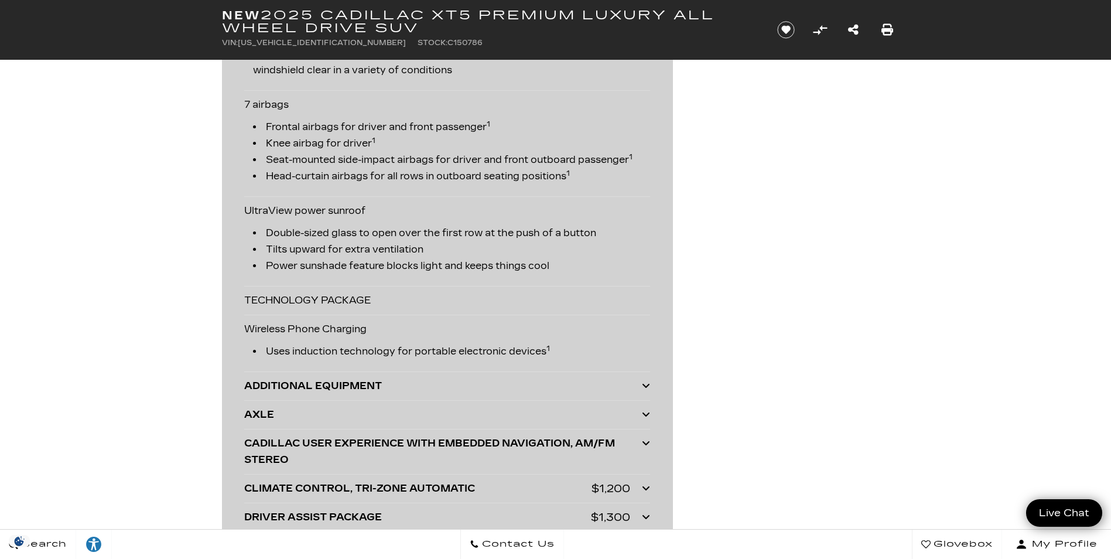
click at [645, 390] on icon at bounding box center [646, 385] width 8 height 9
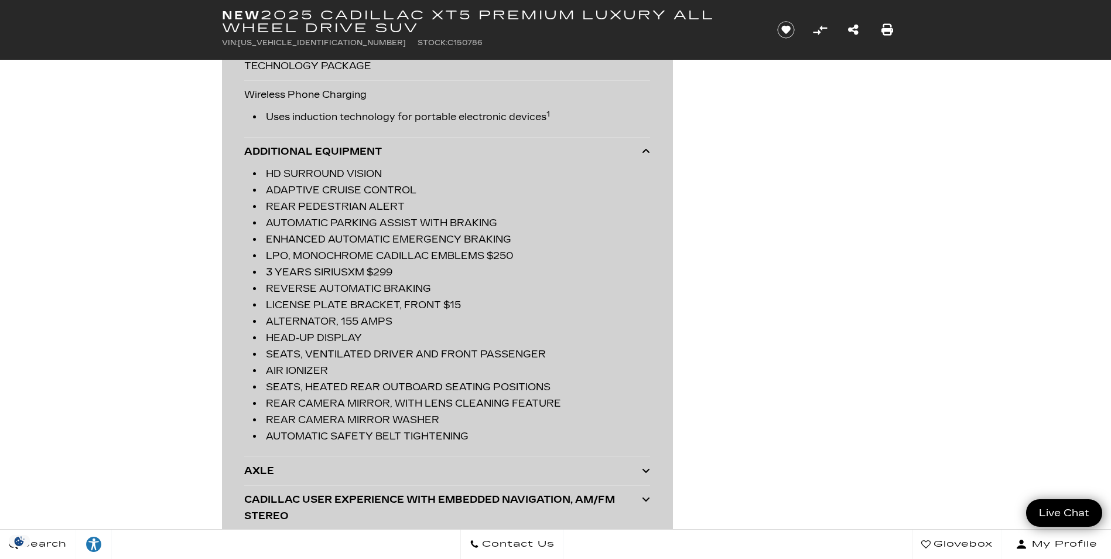
scroll to position [3163, 0]
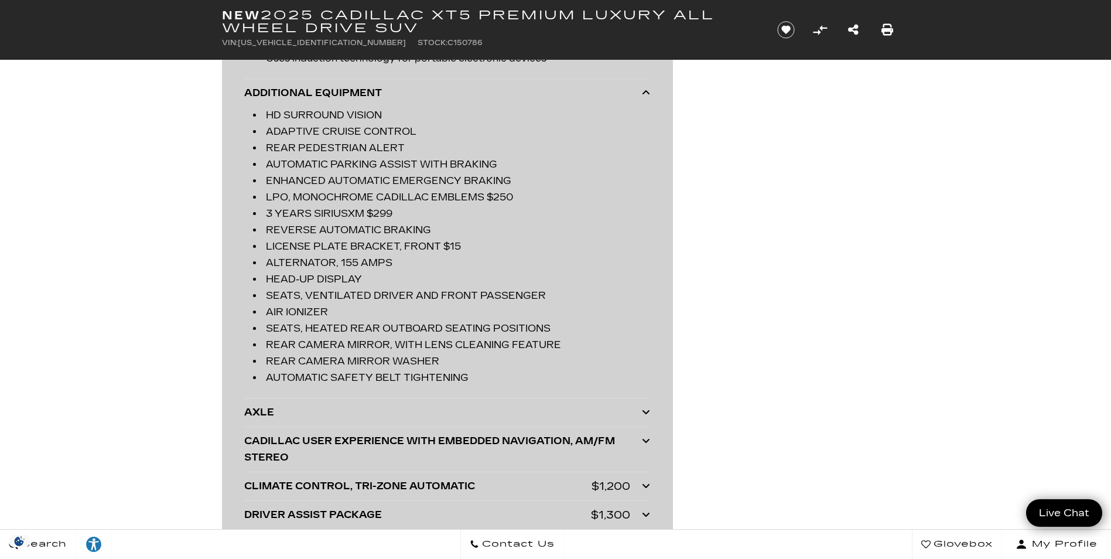
click at [649, 97] on icon at bounding box center [646, 92] width 8 height 9
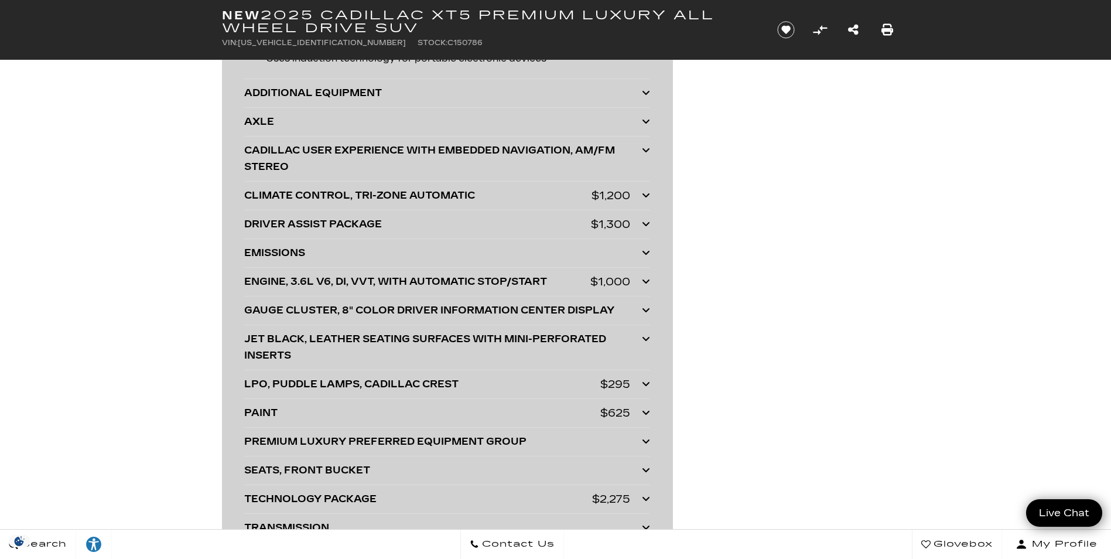
click at [645, 228] on icon at bounding box center [646, 223] width 8 height 9
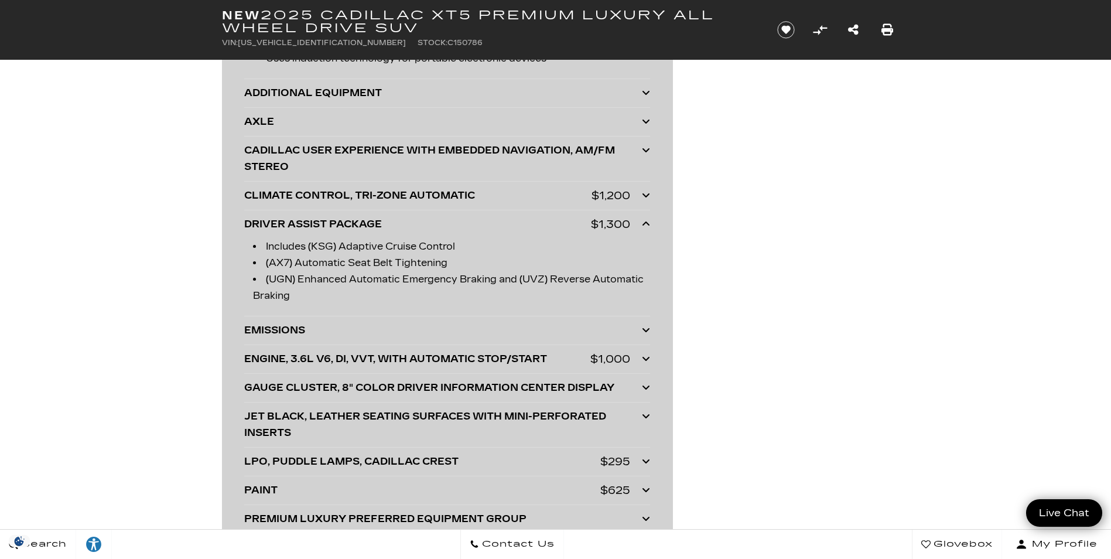
click at [645, 228] on icon at bounding box center [646, 223] width 8 height 9
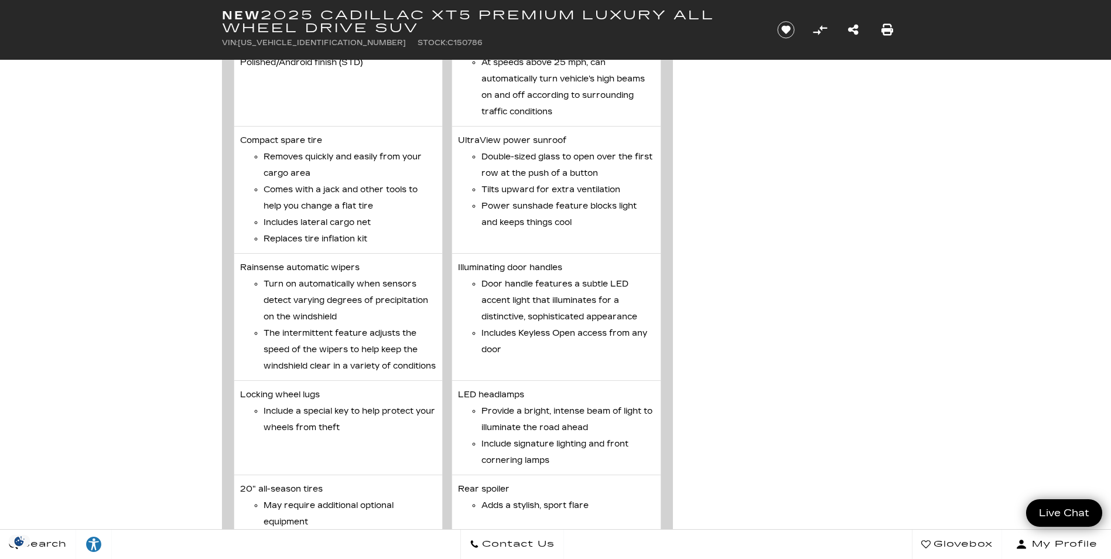
scroll to position [4276, 0]
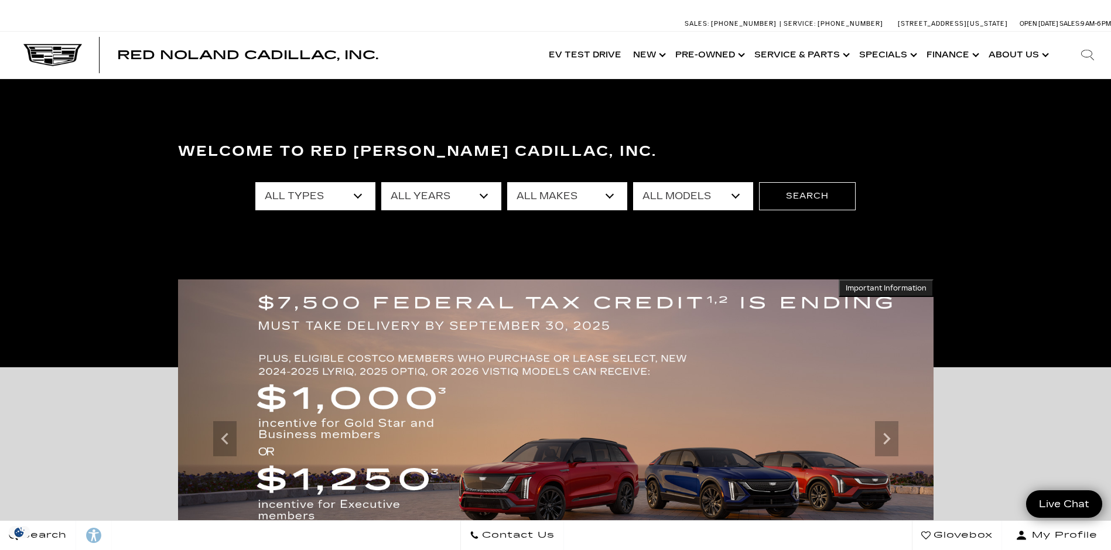
select select "2025"
click at [381, 182] on select "All Years 2026 2025 2024 2023 2022 2021 2020 2019 2018 2015 2014 2011 2008" at bounding box center [441, 196] width 120 height 28
click at [607, 200] on select "All Makes Audi Cadillac Honda Toyota" at bounding box center [567, 196] width 120 height 28
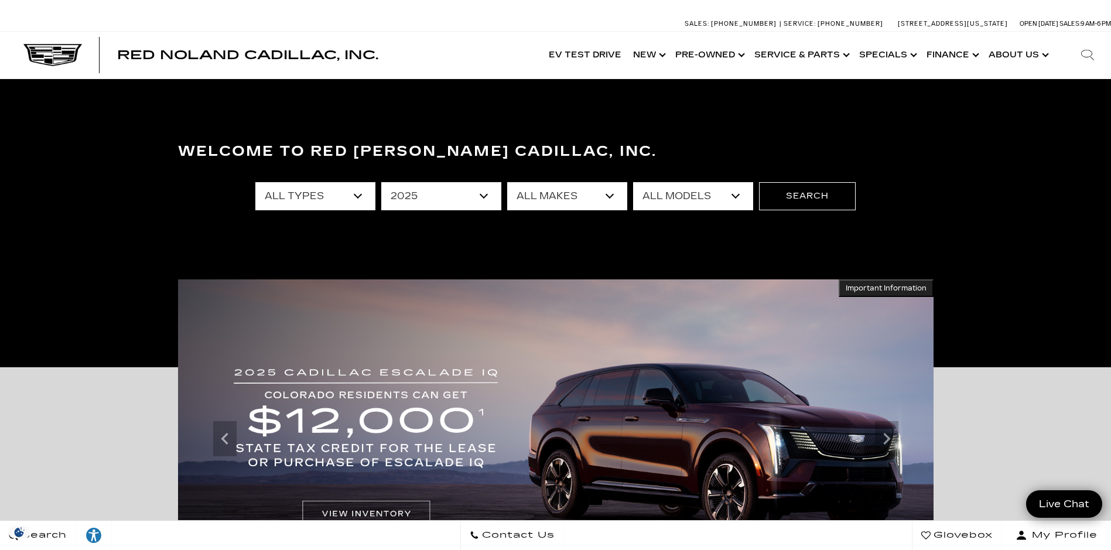
select select "Cadillac"
click at [507, 182] on select "All Makes Audi Cadillac Honda Toyota" at bounding box center [567, 196] width 120 height 28
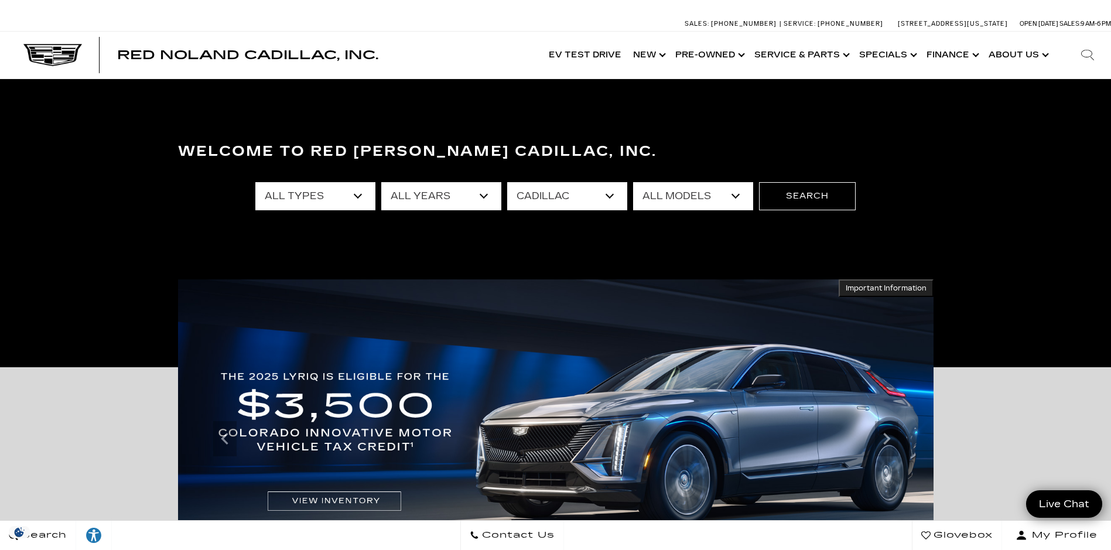
click at [734, 199] on select "All Models CT4 CT5 Escalade Escalade ESV ESCALADE IQ LYRIQ OPTIQ XT5 XT6" at bounding box center [693, 196] width 120 height 28
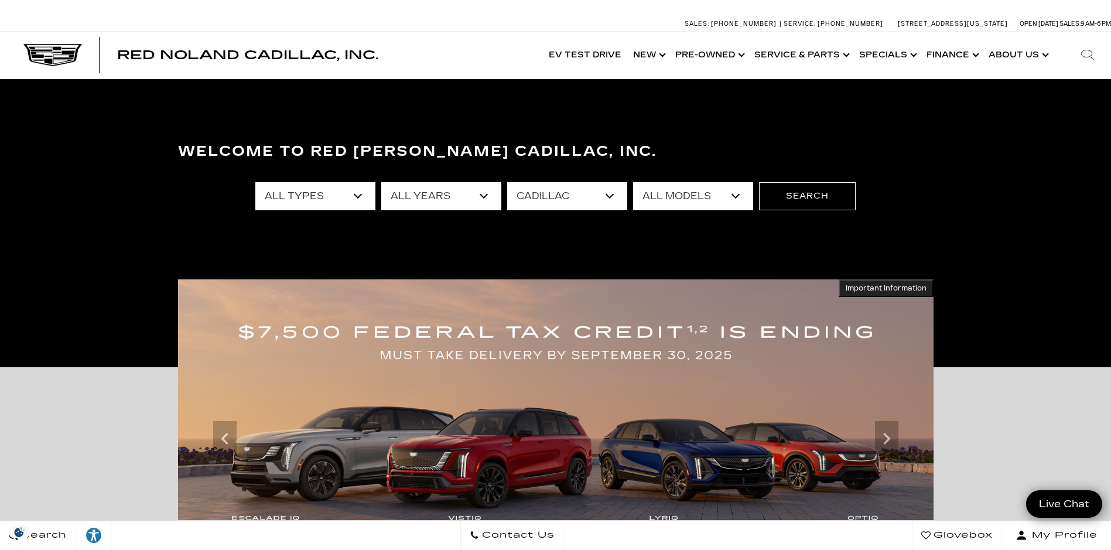
select select "XT5"
click at [633, 182] on select "All Models CT4 CT5 Escalade Escalade ESV ESCALADE IQ LYRIQ OPTIQ XT5 XT6" at bounding box center [693, 196] width 120 height 28
click at [356, 196] on select "All Types New Demo" at bounding box center [315, 196] width 120 height 28
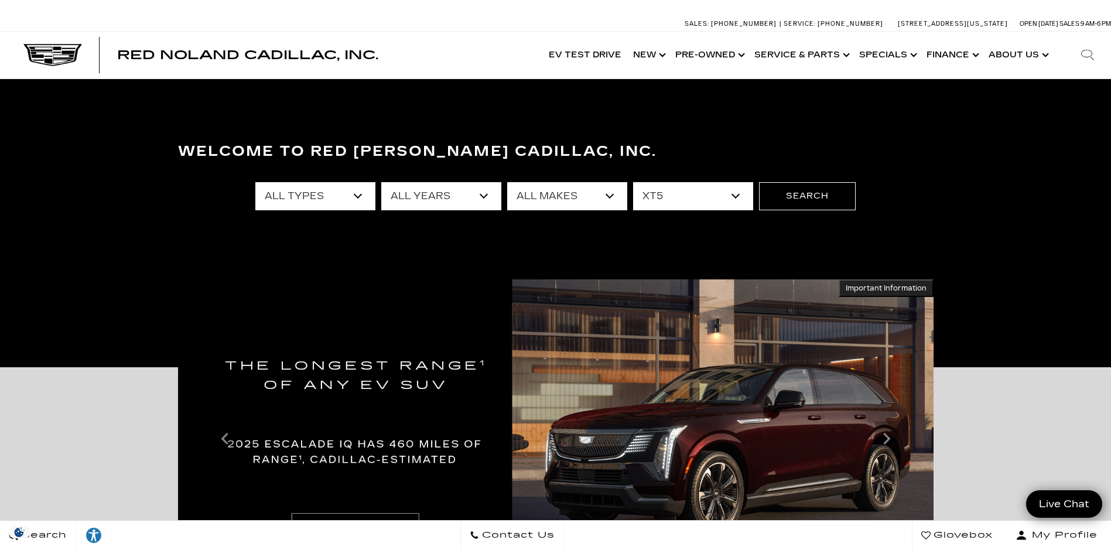
select select "New"
click at [255, 182] on select "All Types New Demo" at bounding box center [315, 196] width 120 height 28
click at [794, 201] on button "Search" at bounding box center [807, 196] width 97 height 28
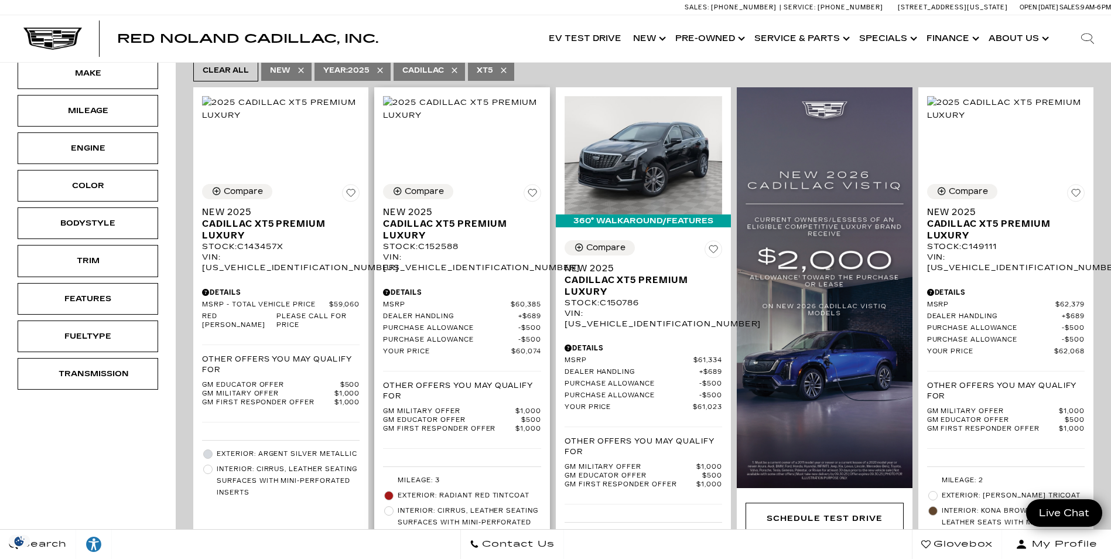
scroll to position [293, 0]
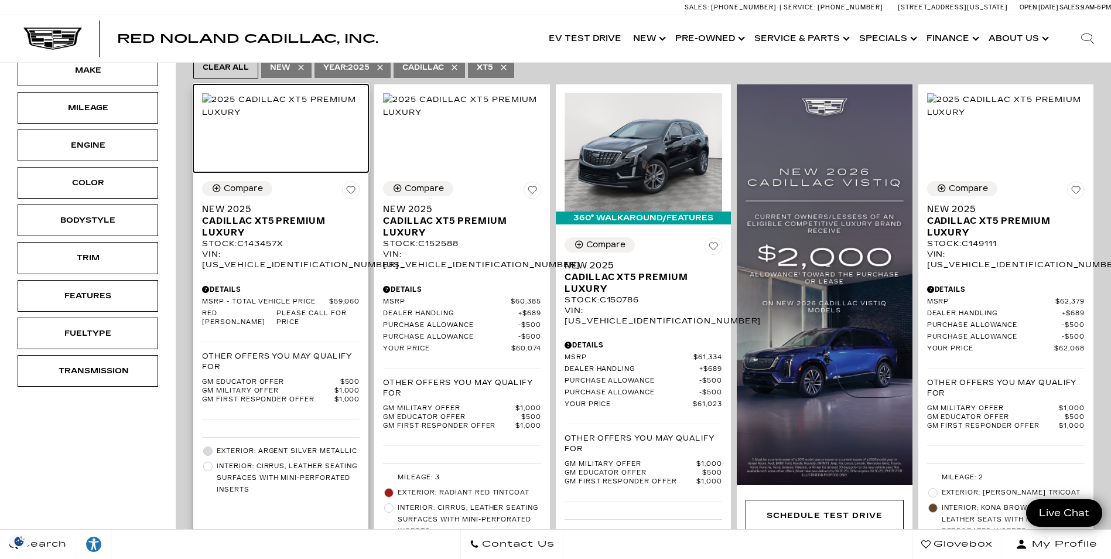
click at [266, 106] on img at bounding box center [281, 106] width 158 height 26
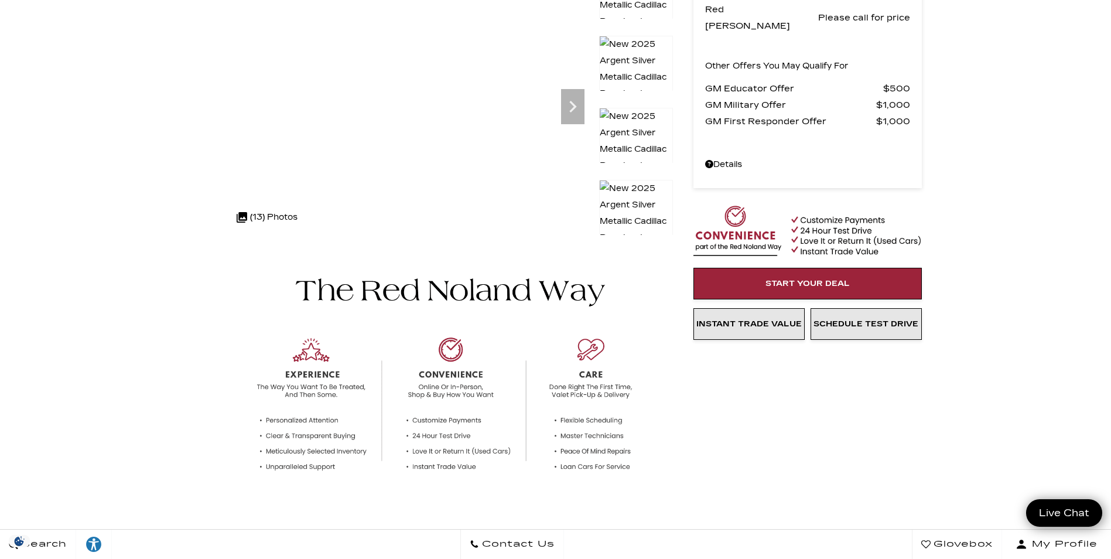
scroll to position [11, 0]
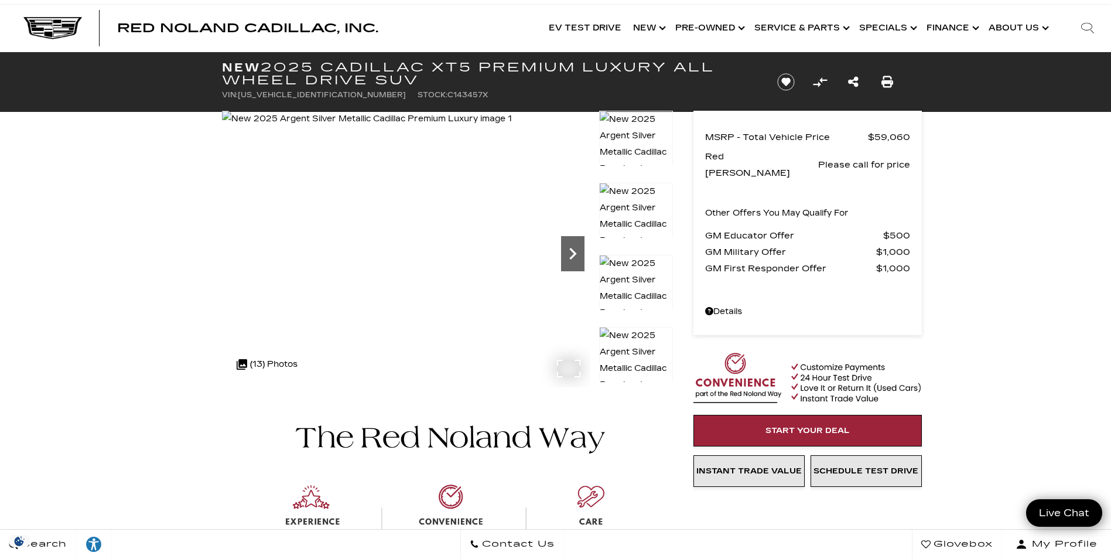
click at [576, 259] on icon "Next" at bounding box center [572, 253] width 23 height 23
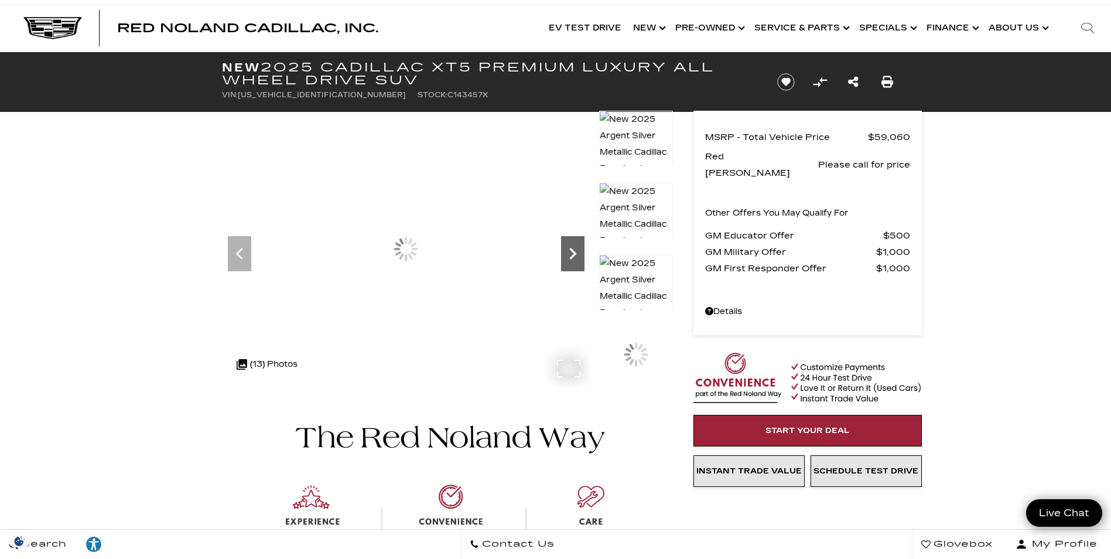
click at [573, 259] on icon "Next" at bounding box center [572, 253] width 23 height 23
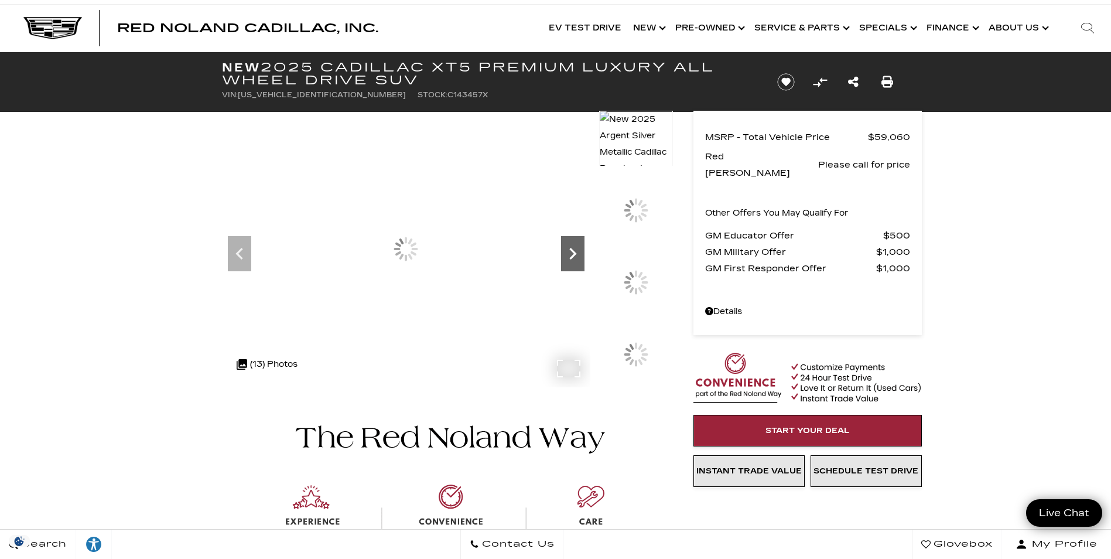
click at [573, 259] on icon "Next" at bounding box center [572, 253] width 23 height 23
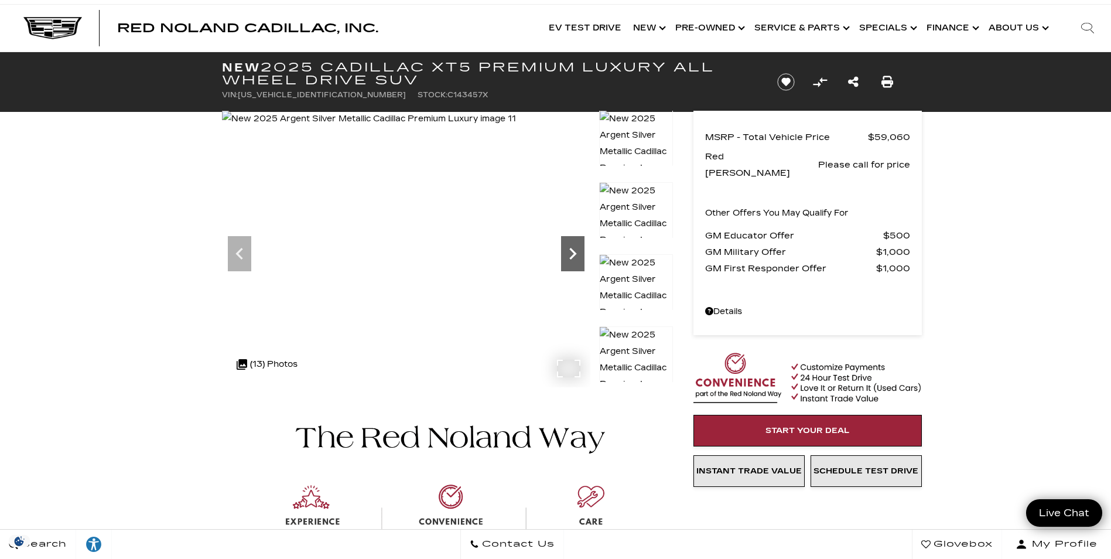
click at [573, 259] on icon "Next" at bounding box center [572, 253] width 23 height 23
click at [518, 127] on img at bounding box center [370, 119] width 296 height 16
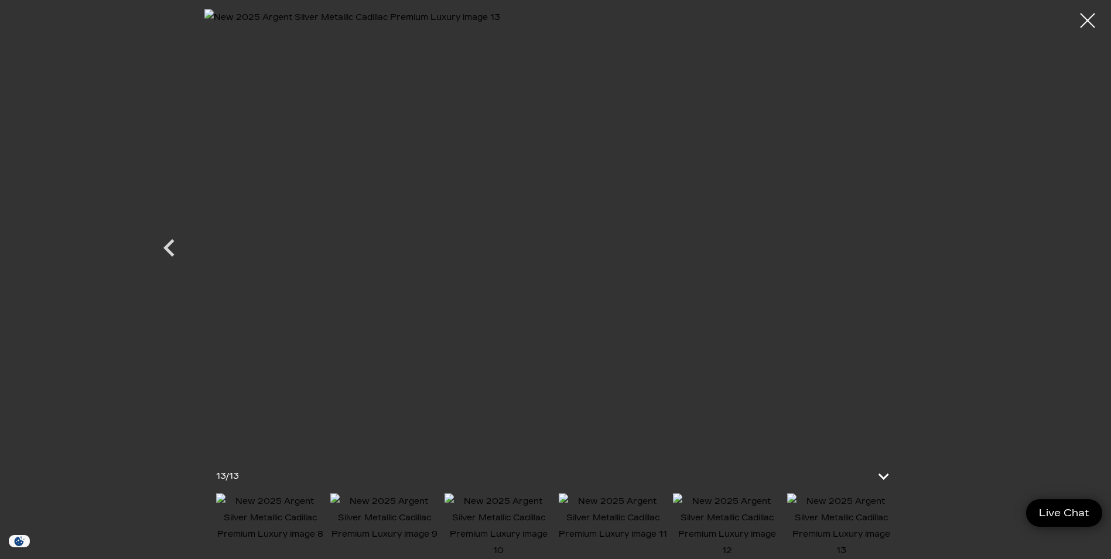
click at [573, 259] on img at bounding box center [555, 237] width 703 height 456
click at [172, 254] on icon "Previous" at bounding box center [168, 248] width 11 height 18
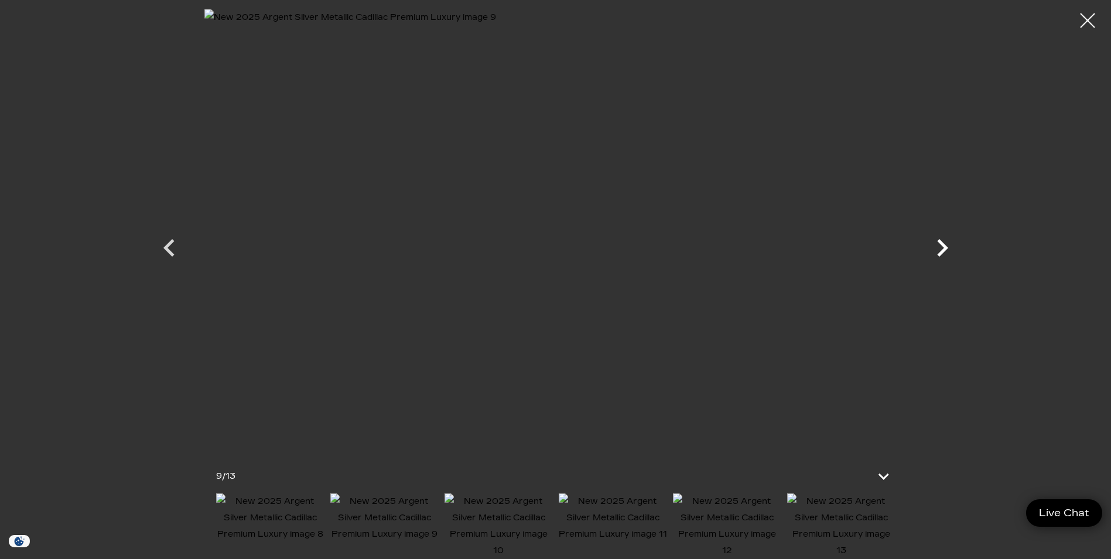
scroll to position [479, 0]
click at [1086, 25] on div at bounding box center [1087, 20] width 31 height 31
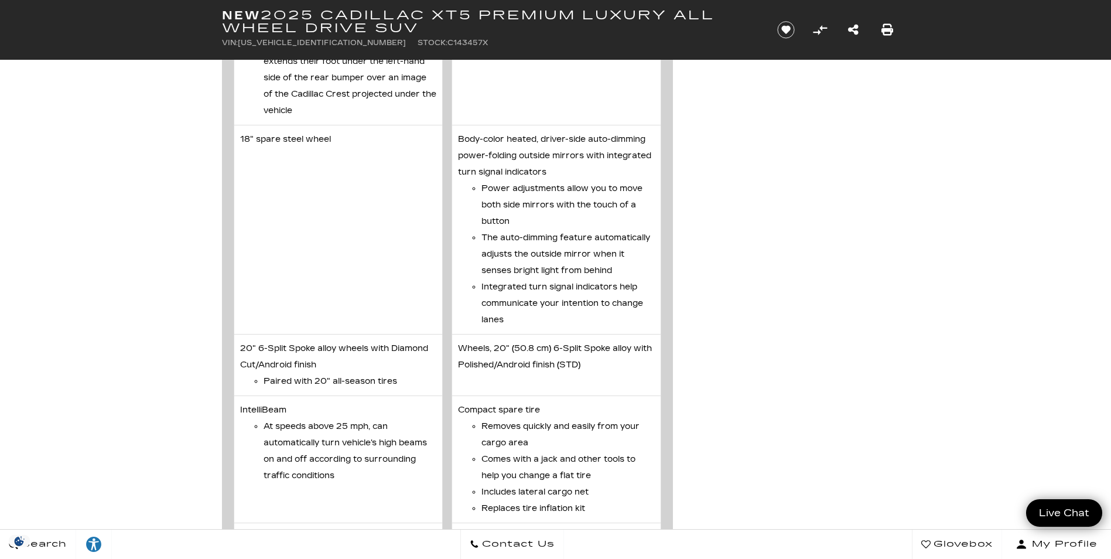
scroll to position [3642, 0]
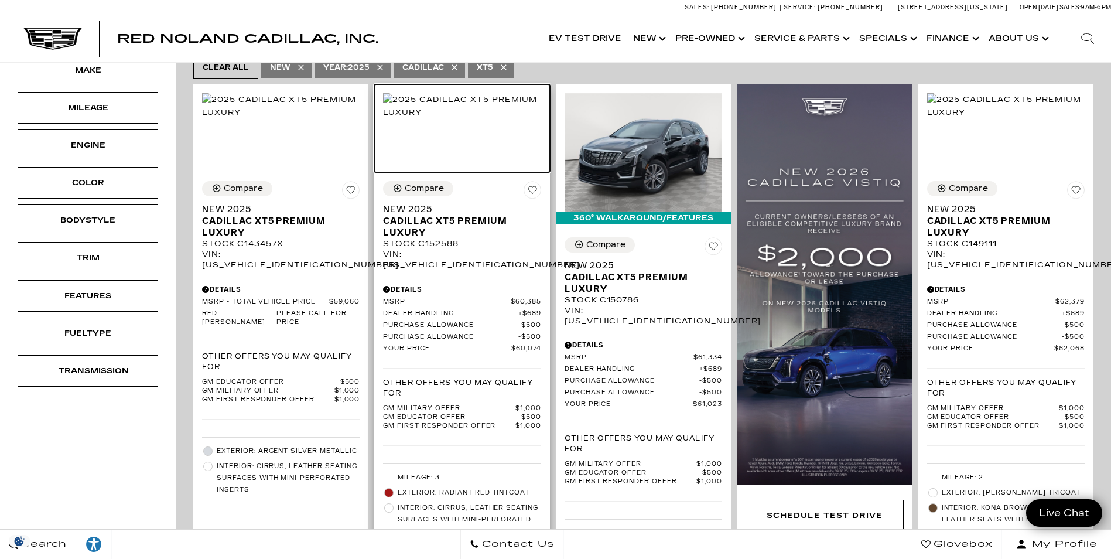
click at [433, 112] on img at bounding box center [462, 106] width 158 height 26
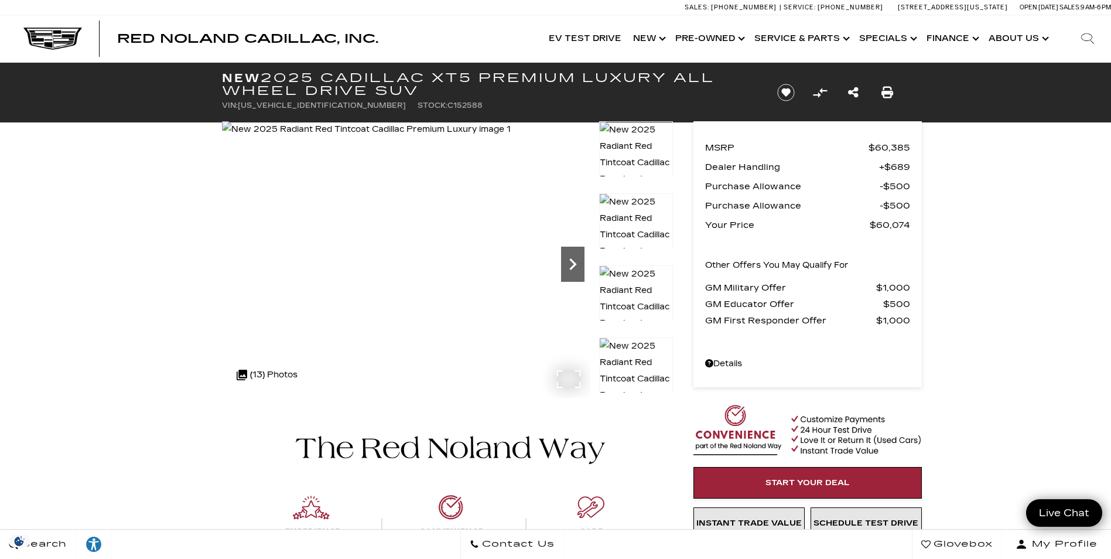
click at [565, 265] on icon "Next" at bounding box center [572, 263] width 23 height 23
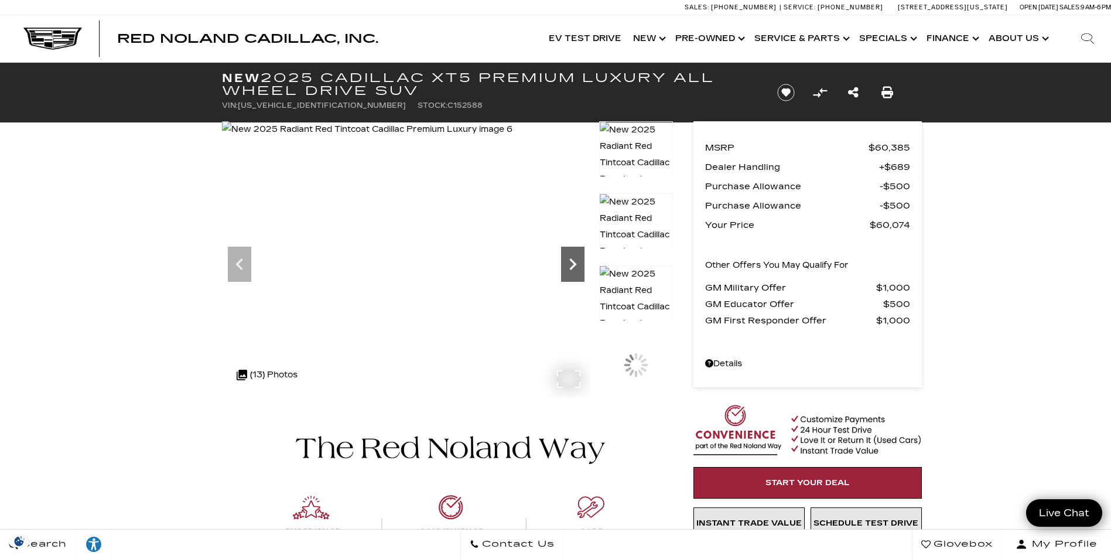
click at [565, 265] on icon "Next" at bounding box center [572, 263] width 23 height 23
click at [624, 214] on img at bounding box center [636, 234] width 74 height 83
click at [646, 204] on img at bounding box center [636, 234] width 74 height 83
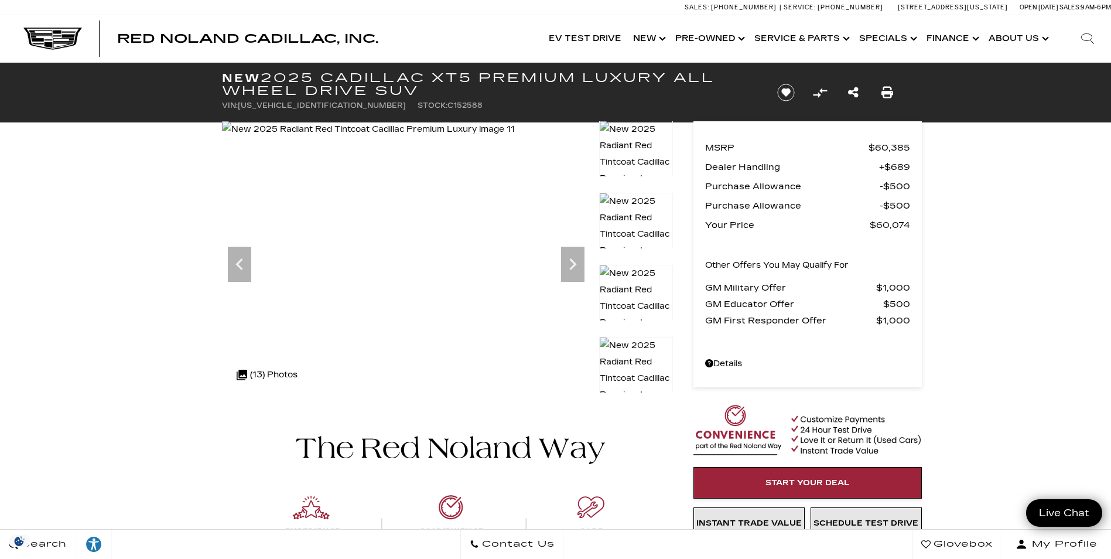
click at [646, 204] on img at bounding box center [636, 234] width 74 height 83
click at [608, 278] on img at bounding box center [636, 306] width 74 height 83
click at [635, 362] on img at bounding box center [636, 378] width 74 height 83
